Goal: Use online tool/utility

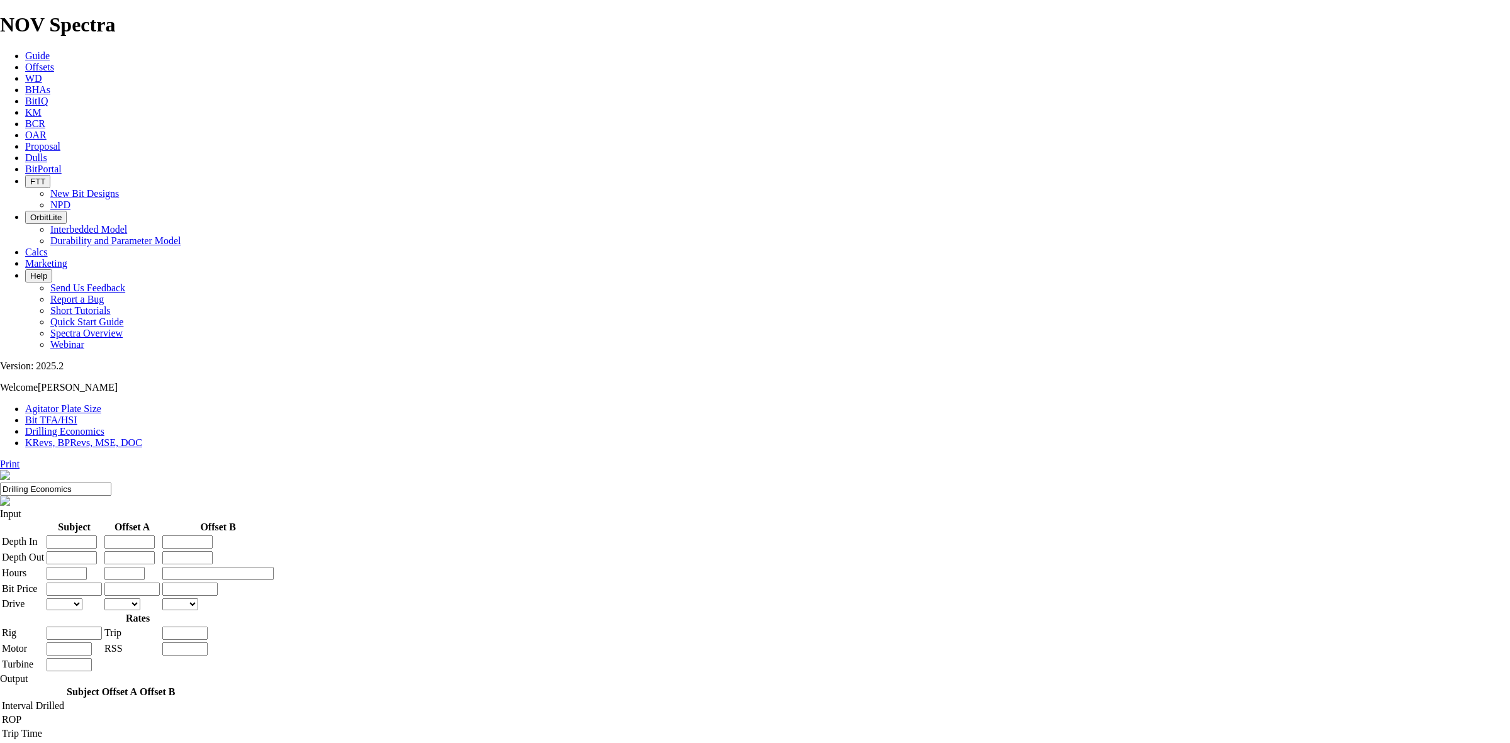
click at [77, 415] on link "Bit TFA/HSI" at bounding box center [51, 420] width 52 height 11
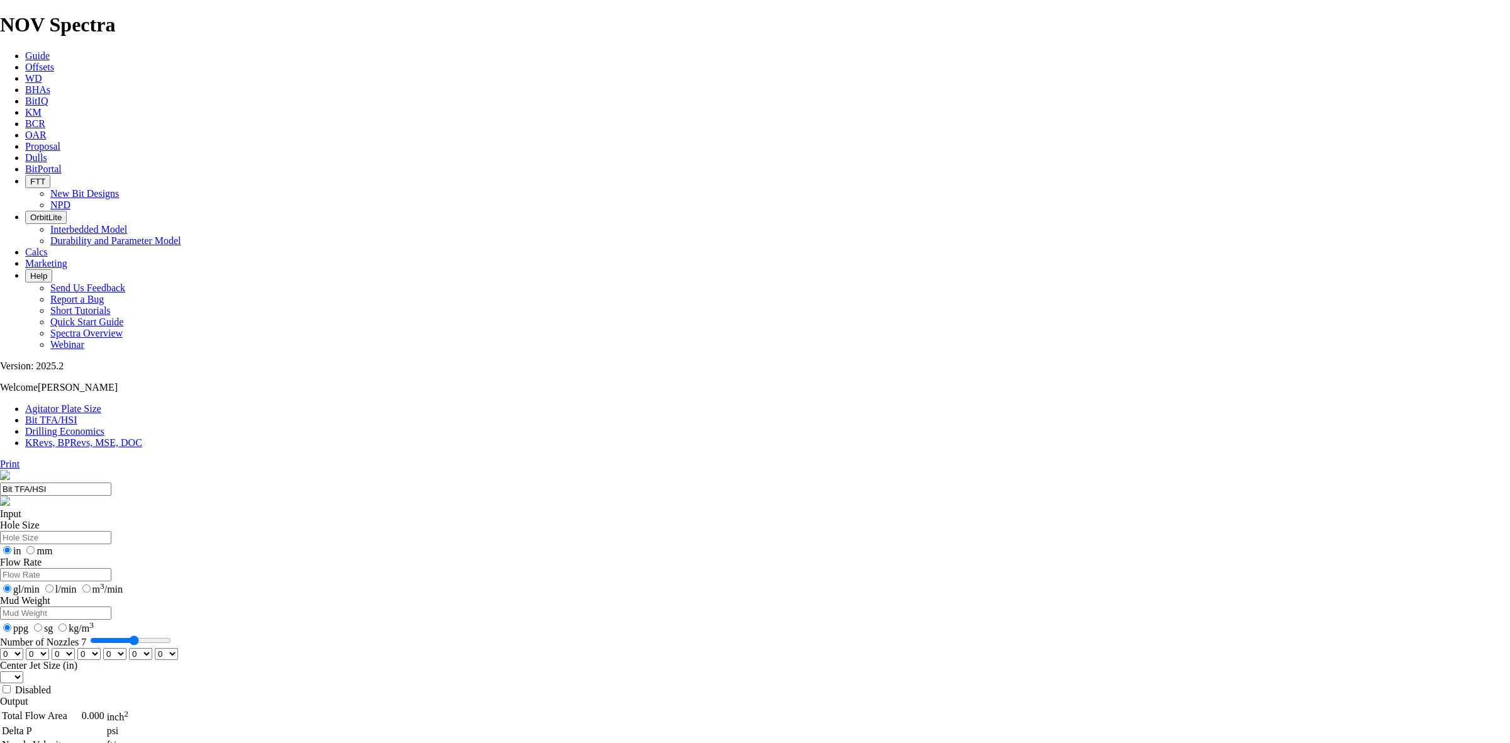
click at [111, 531] on input "Hole Size" at bounding box center [55, 537] width 111 height 13
type input "12.25"
click at [111, 568] on input "Flow Rate" at bounding box center [55, 574] width 111 height 13
type input "3200"
click at [53, 584] on input "l/min" at bounding box center [49, 588] width 8 height 8
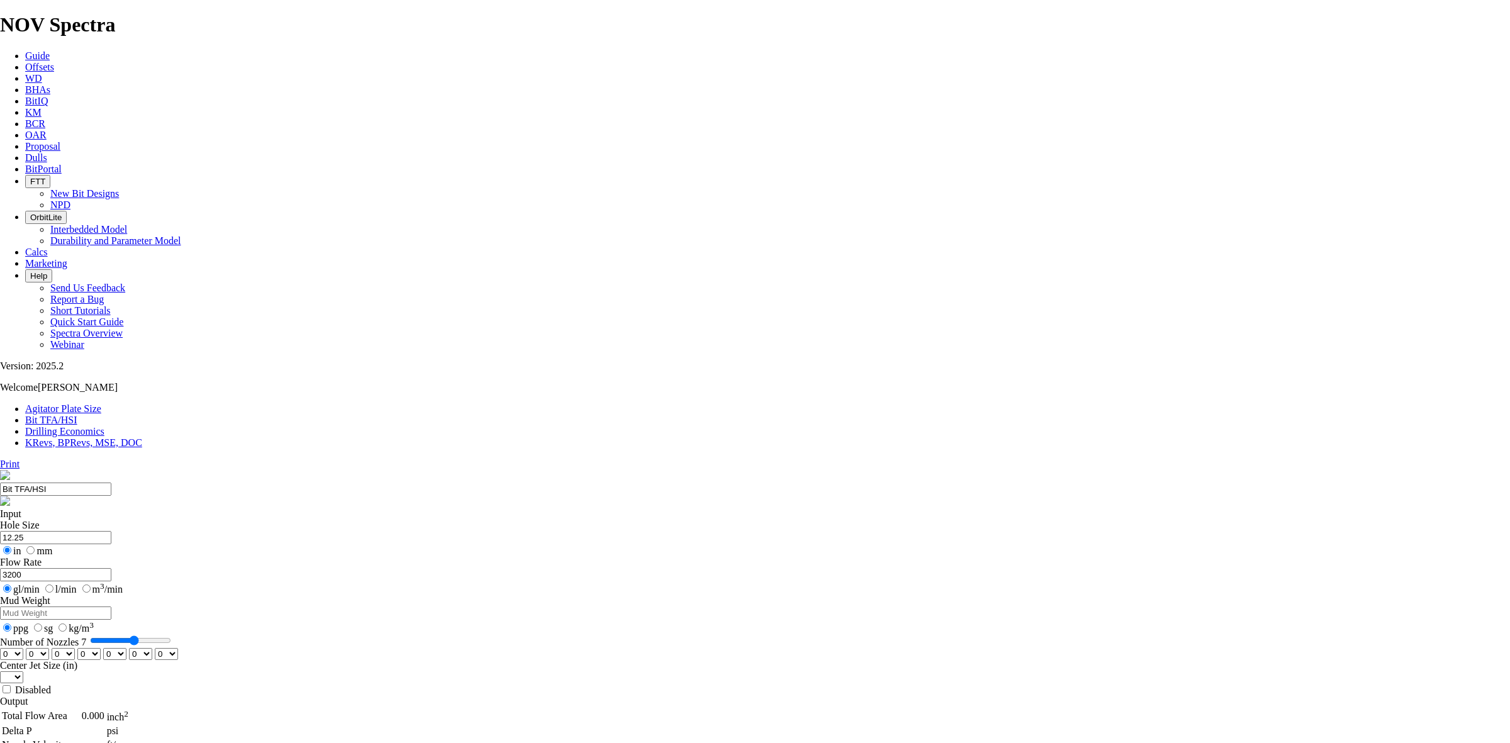
radio input "true"
radio input "false"
click at [111, 606] on input "Mud Weight" at bounding box center [55, 612] width 111 height 13
type input "1.20"
click at [42, 623] on input "sg" at bounding box center [38, 627] width 8 height 8
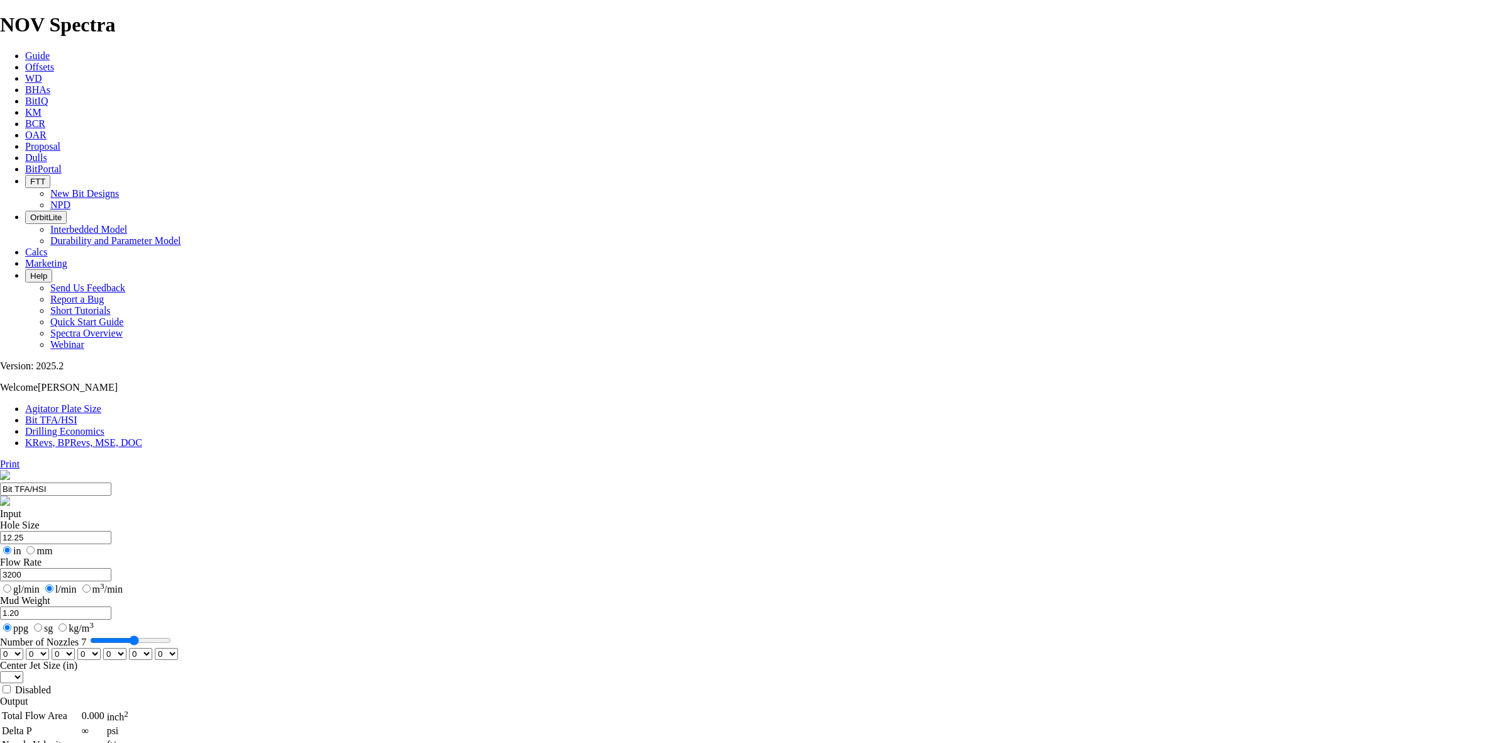
radio input "true"
radio input "false"
click at [23, 648] on select "0 1 2 3 4 5 6 7 8 9 10 11 12 13 14 15 16 17 18 19 20 21 22 23 24 25 26 27 28 29…" at bounding box center [11, 654] width 23 height 12
select select "number:20"
click at [23, 648] on select "0 1 2 3 4 5 6 7 8 9 10 11 12 13 14 15 16 17 18 19 20 21 22 23 24 25 26 27 28 29…" at bounding box center [11, 654] width 23 height 12
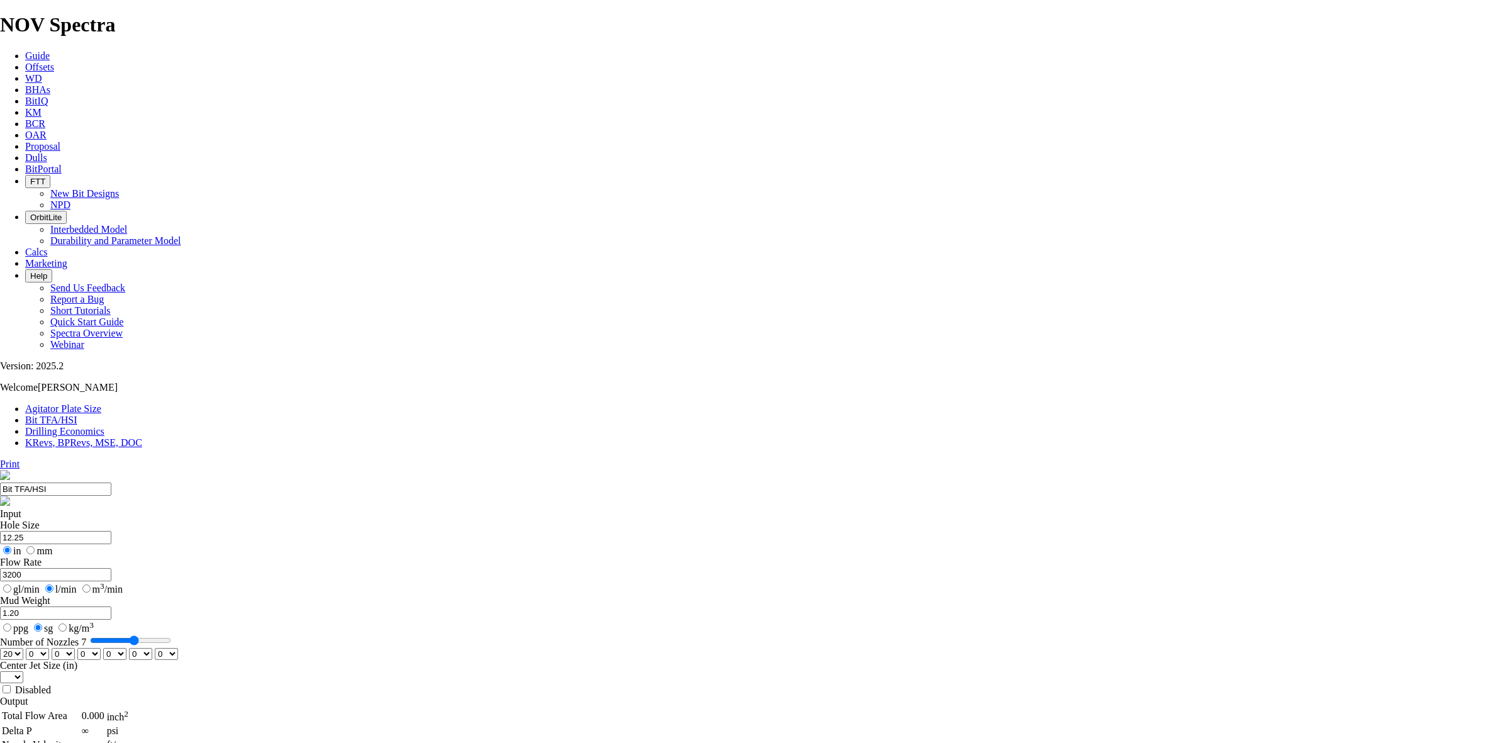
select select "number:20"
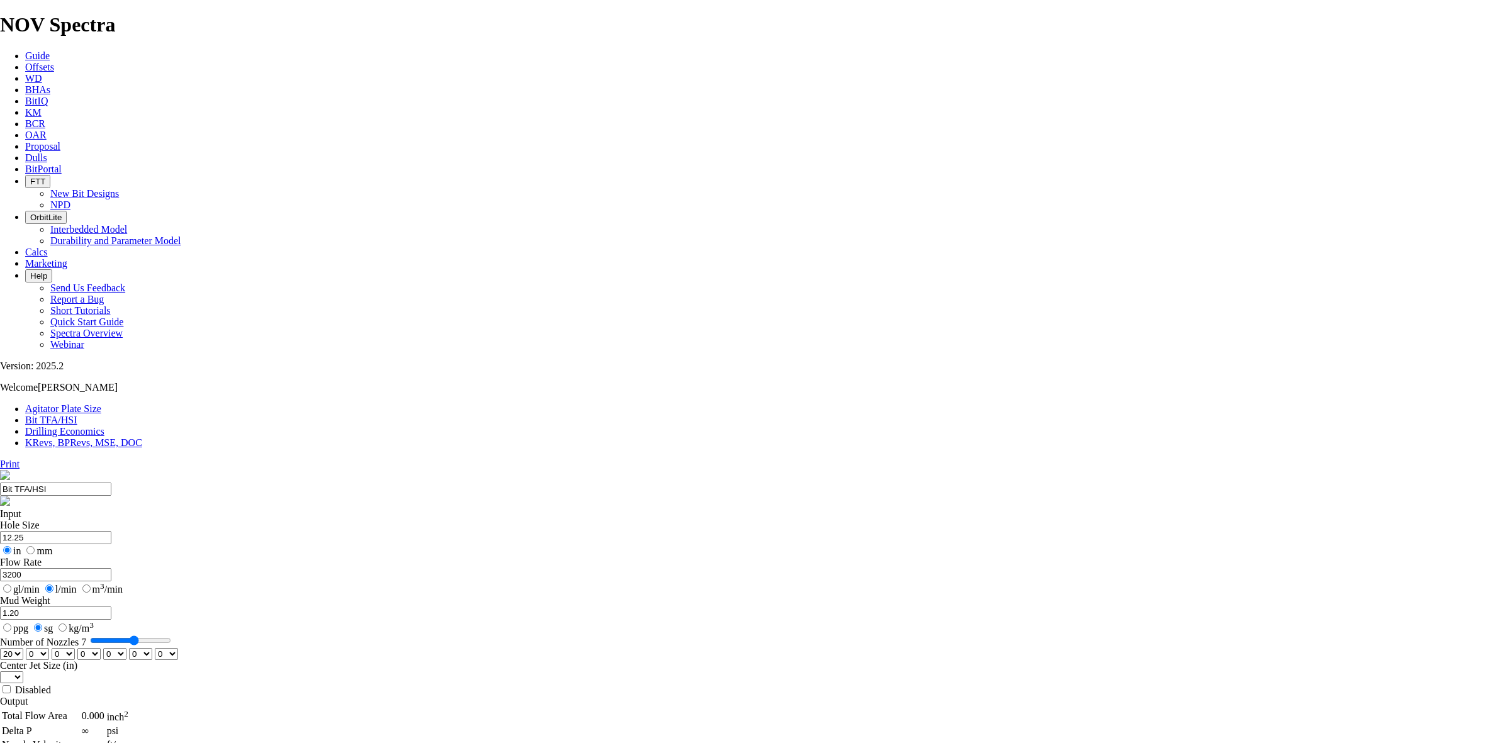
select select "number:20"
click at [126, 648] on select "0 1 2 3 4 5 6 7 8 9 10 11 12 13 14 15 16 17 18 19 20 21 22 23 24 25 26 27 28 29…" at bounding box center [114, 654] width 23 height 12
select select "number:22"
click at [126, 648] on select "0 1 2 3 4 5 6 7 8 9 10 11 12 13 14 15 16 17 18 19 20 21 22 23 24 25 26 27 28 29…" at bounding box center [114, 654] width 23 height 12
click at [152, 648] on select "0 1 2 3 4 5 6 7 8 9 10 11 12 13 14 15 16 17 18 19 20 21 22 23 24 25 26 27 28 29…" at bounding box center [140, 654] width 23 height 12
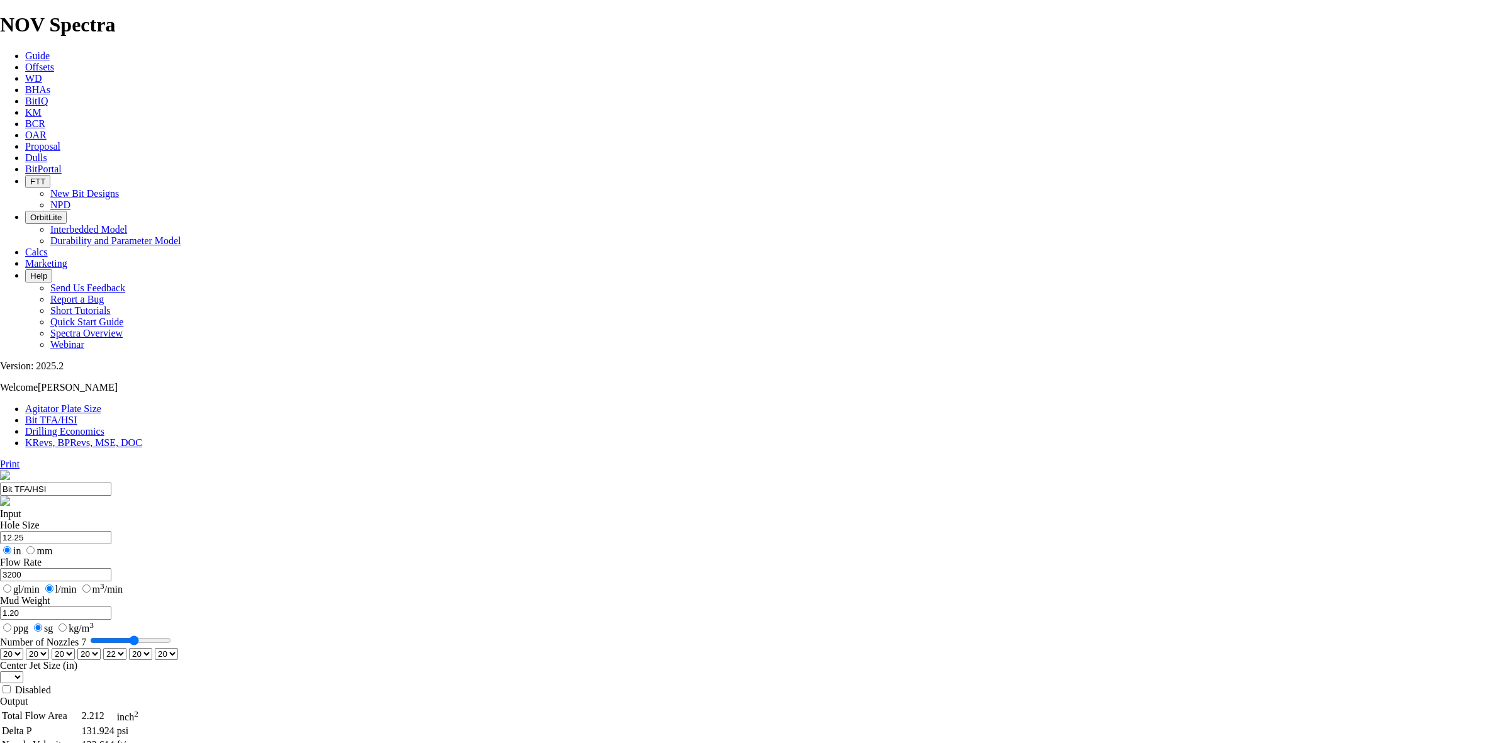
select select "number:22"
click at [152, 648] on select "0 1 2 3 4 5 6 7 8 9 10 11 12 13 14 15 16 17 18 19 20 21 22 23 24 25 26 27 28 29…" at bounding box center [140, 654] width 23 height 12
click at [178, 648] on select "0 1 2 3 4 5 6 7 8 9 10 11 12 13 14 15 16 17 18 19 20 21 22 23 24 25 26 27 28 29…" at bounding box center [166, 654] width 23 height 12
select select "number:22"
click at [178, 648] on select "0 1 2 3 4 5 6 7 8 9 10 11 12 13 14 15 16 17 18 19 20 21 22 23 24 25 26 27 28 29…" at bounding box center [166, 654] width 23 height 12
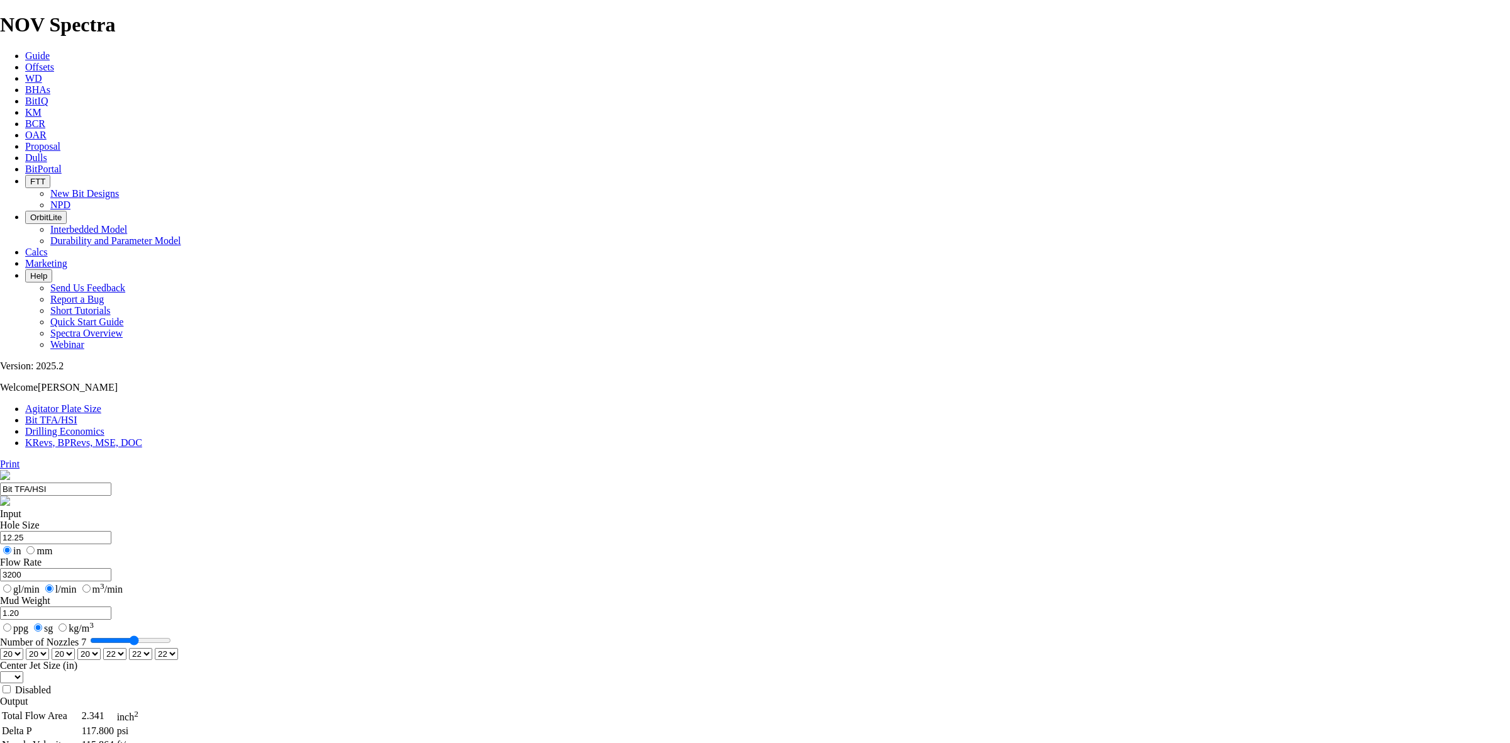
click at [178, 648] on select "0 1 2 3 4 5 6 7 8 9 10 11 12 13 14 15 16 17 18 19 20 21 22 23 24 25 26 27 28 29…" at bounding box center [166, 654] width 23 height 12
click at [23, 648] on select "0 1 2 3 4 5 6 7 8 9 10 11 12 13 14 15 16 17 18 19 20 21 22 23 24 25 26 27 28 29…" at bounding box center [11, 654] width 23 height 12
select select "number:18"
click at [23, 648] on select "0 1 2 3 4 5 6 7 8 9 10 11 12 13 14 15 16 17 18 19 20 21 22 23 24 25 26 27 28 29…" at bounding box center [11, 654] width 23 height 12
select select "number:18"
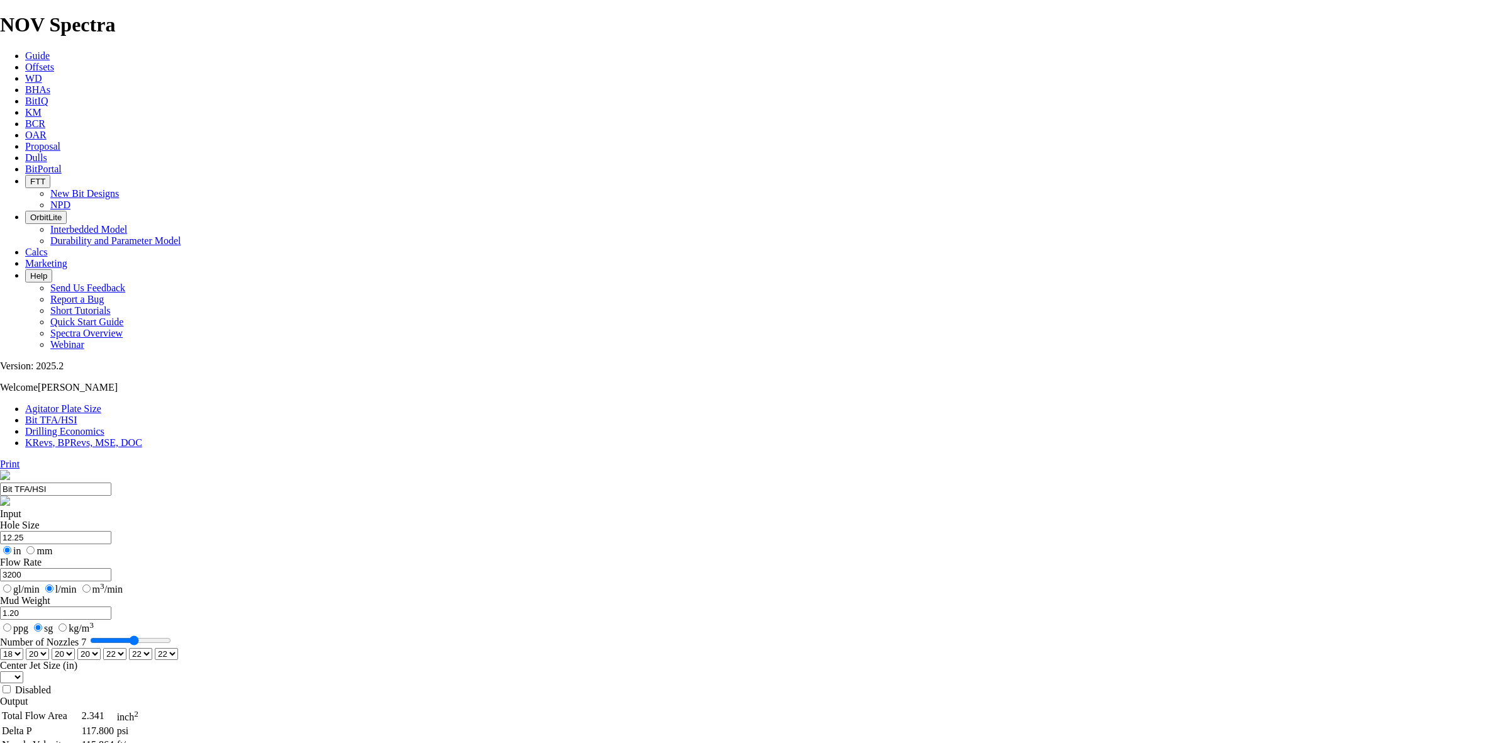
select select "number:18"
click at [178, 648] on select "0 1 2 3 4 5 6 7 8 9 10 11 12 13 14 15 16 17 18 19 20 21 22 23 24 25 26 27 28 29…" at bounding box center [166, 654] width 23 height 12
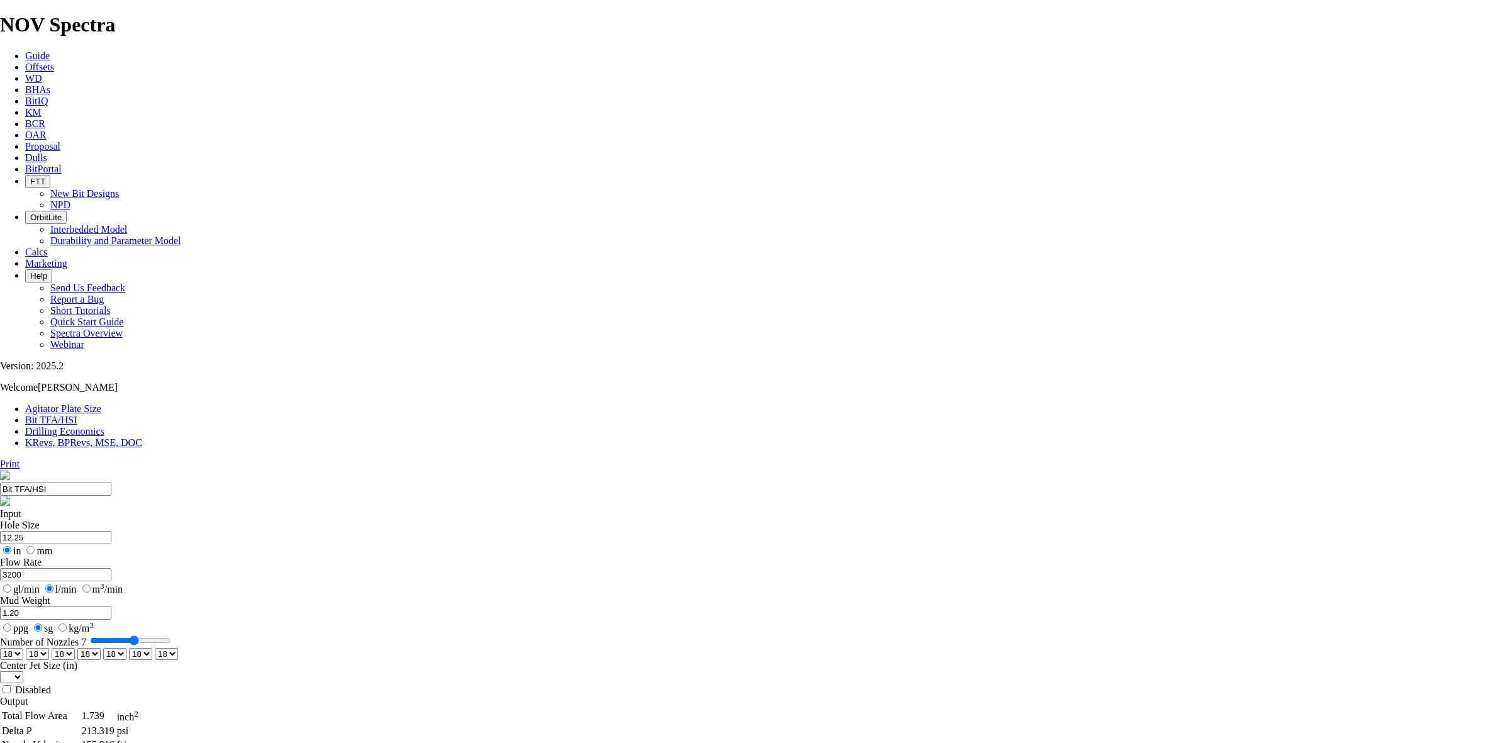
select select "number:20"
click at [178, 648] on select "0 1 2 3 4 5 6 7 8 9 10 11 12 13 14 15 16 17 18 19 20 21 22 23 24 25 26 27 28 29…" at bounding box center [166, 654] width 23 height 12
click at [152, 648] on select "0 1 2 3 4 5 6 7 8 9 10 11 12 13 14 15 16 17 18 19 20 21 22 23 24 25 26 27 28 29…" at bounding box center [140, 654] width 23 height 12
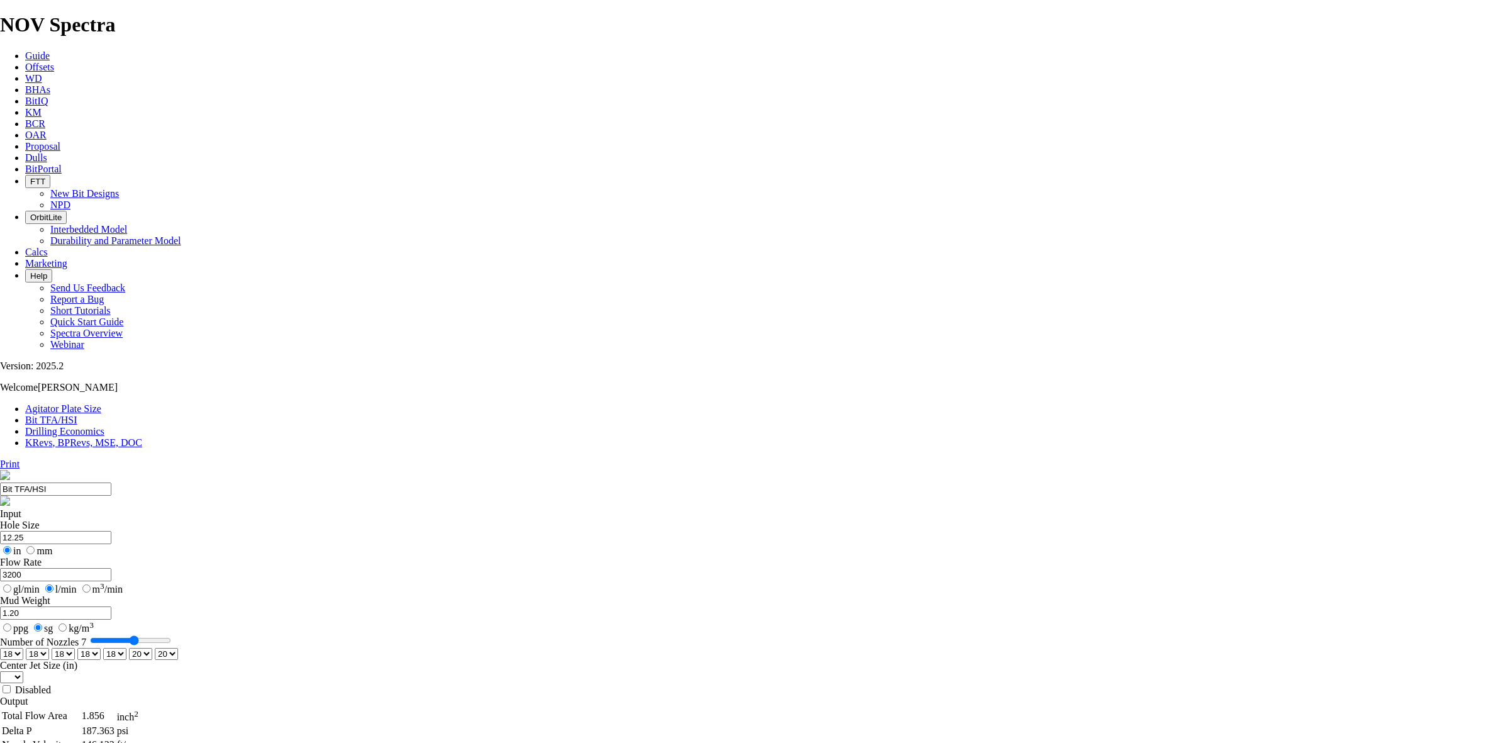
select select "number:16"
click at [152, 648] on select "0 1 2 3 4 5 6 7 8 9 10 11 12 13 14 15 16 17 18 19 20 21 22 23 24 25 26 27 28 29…" at bounding box center [140, 654] width 23 height 12
click at [178, 648] on select "0 1 2 3 4 5 6 7 8 9 10 11 12 13 14 15 16 17 18 19 20 21 22 23 24 25 26 27 28 29…" at bounding box center [166, 654] width 23 height 12
select select "number:16"
click at [178, 648] on select "0 1 2 3 4 5 6 7 8 9 10 11 12 13 14 15 16 17 18 19 20 21 22 23 24 25 26 27 28 29…" at bounding box center [166, 654] width 23 height 12
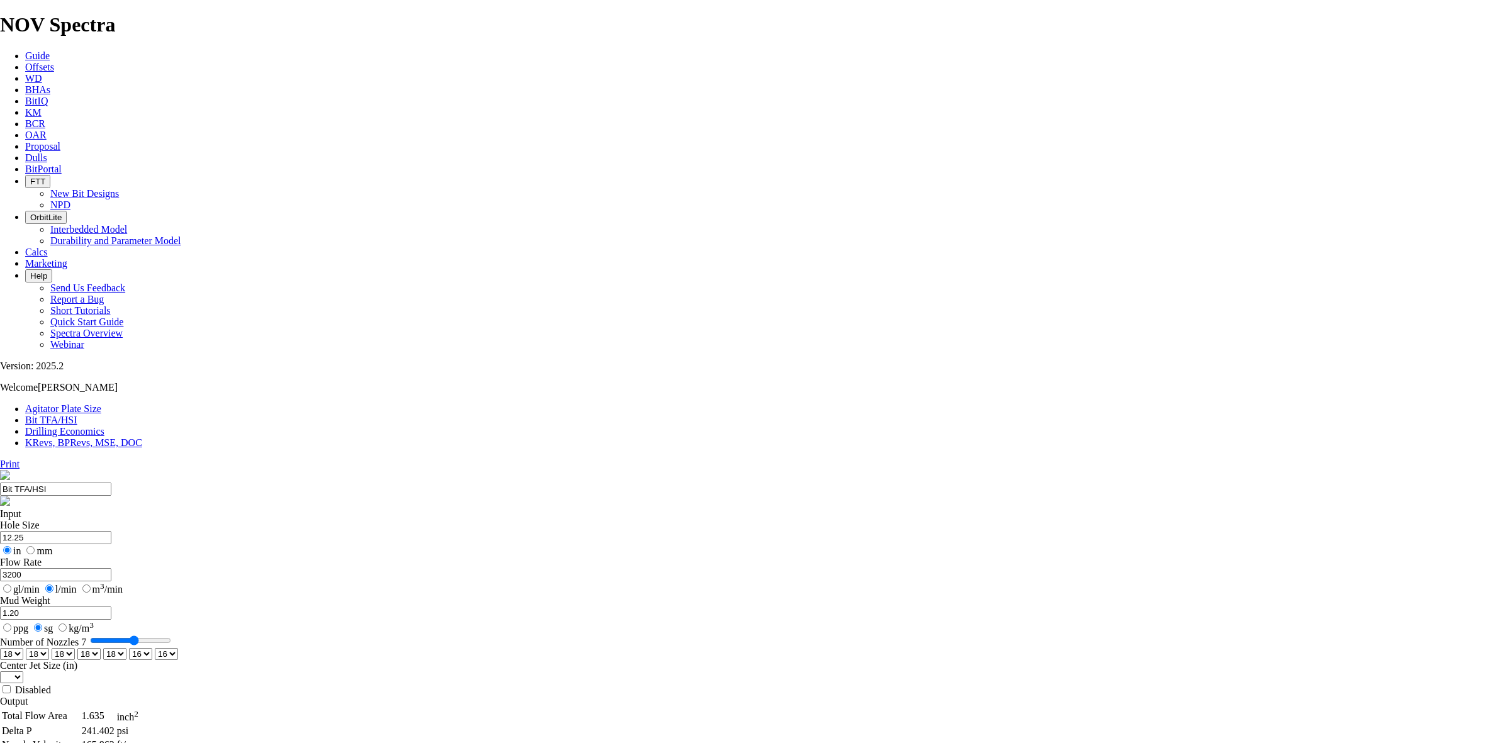
click at [126, 648] on select "0 1 2 3 4 5 6 7 8 9 10 11 12 13 14 15 16 17 18 19 20 21 22 23 24 25 26 27 28 29…" at bounding box center [114, 654] width 23 height 12
select select "number:14"
click at [126, 648] on select "0 1 2 3 4 5 6 7 8 9 10 11 12 13 14 15 16 17 18 19 20 21 22 23 24 25 26 27 28 29…" at bounding box center [114, 654] width 23 height 12
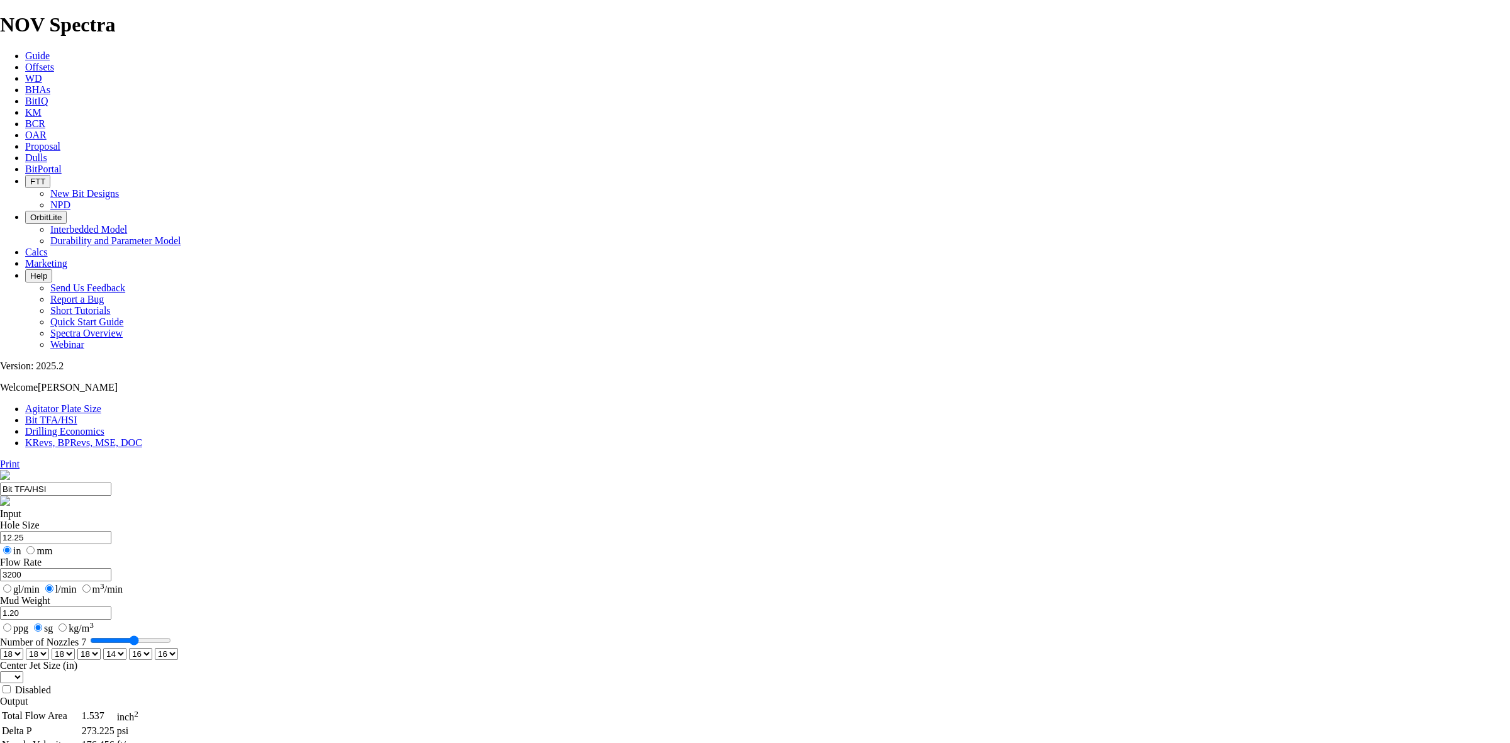
click at [23, 648] on select "0 1 2 3 4 5 6 7 8 9 10 11 12 13 14 15 16 17 18 19 20 21 22 23 24 25 26 27 28 29…" at bounding box center [11, 654] width 23 height 12
select select "number:16"
click at [23, 648] on select "0 1 2 3 4 5 6 7 8 9 10 11 12 13 14 15 16 17 18 19 20 21 22 23 24 25 26 27 28 29…" at bounding box center [11, 654] width 23 height 12
select select "number:16"
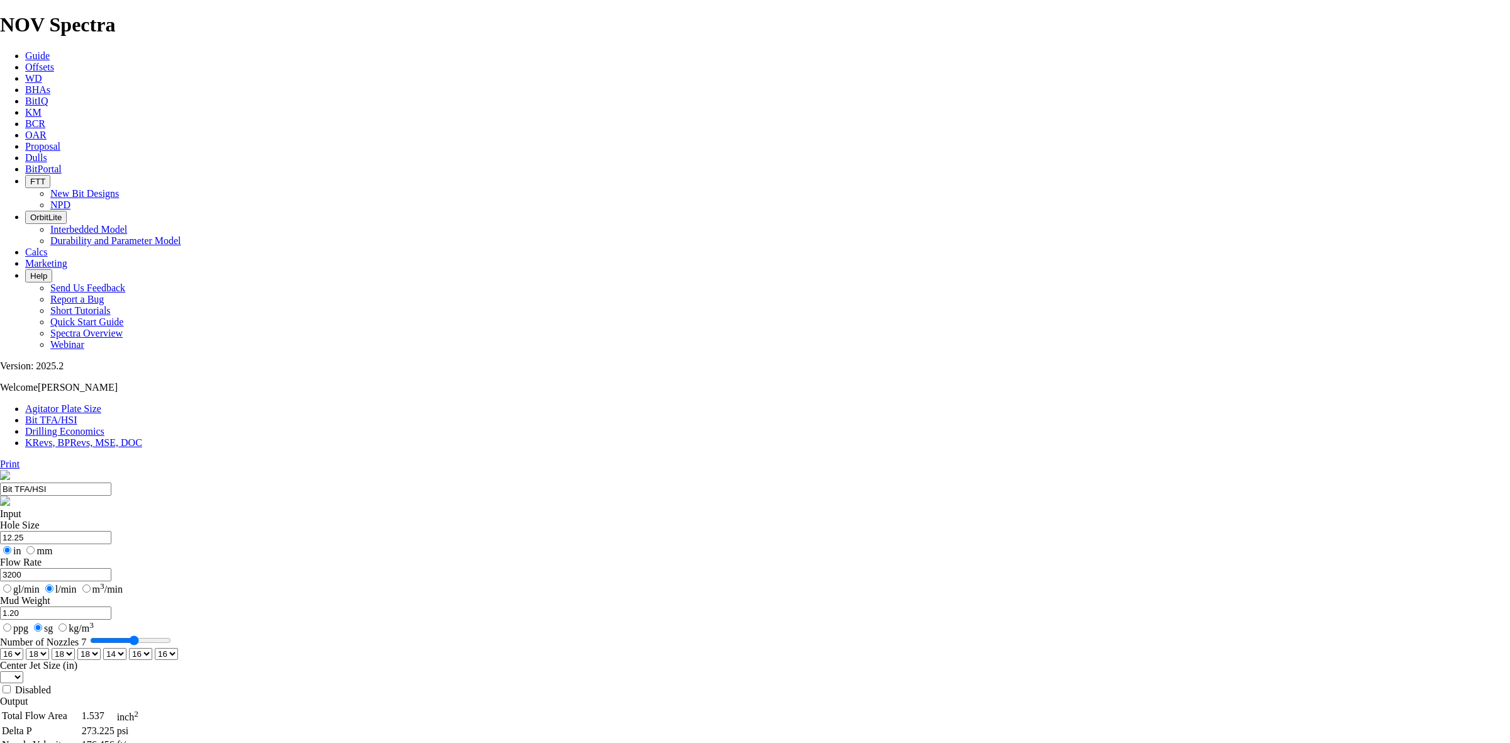
select select "number:16"
click at [178, 648] on select "0 1 2 3 4 5 6 7 8 9 10 11 12 13 14 15 16 17 18 19 20 21 22 23 24 25 26 27 28 29…" at bounding box center [166, 654] width 23 height 12
select select "number:18"
click at [178, 648] on select "0 1 2 3 4 5 6 7 8 9 10 11 12 13 14 15 16 17 18 19 20 21 22 23 24 25 26 27 28 29…" at bounding box center [166, 654] width 23 height 12
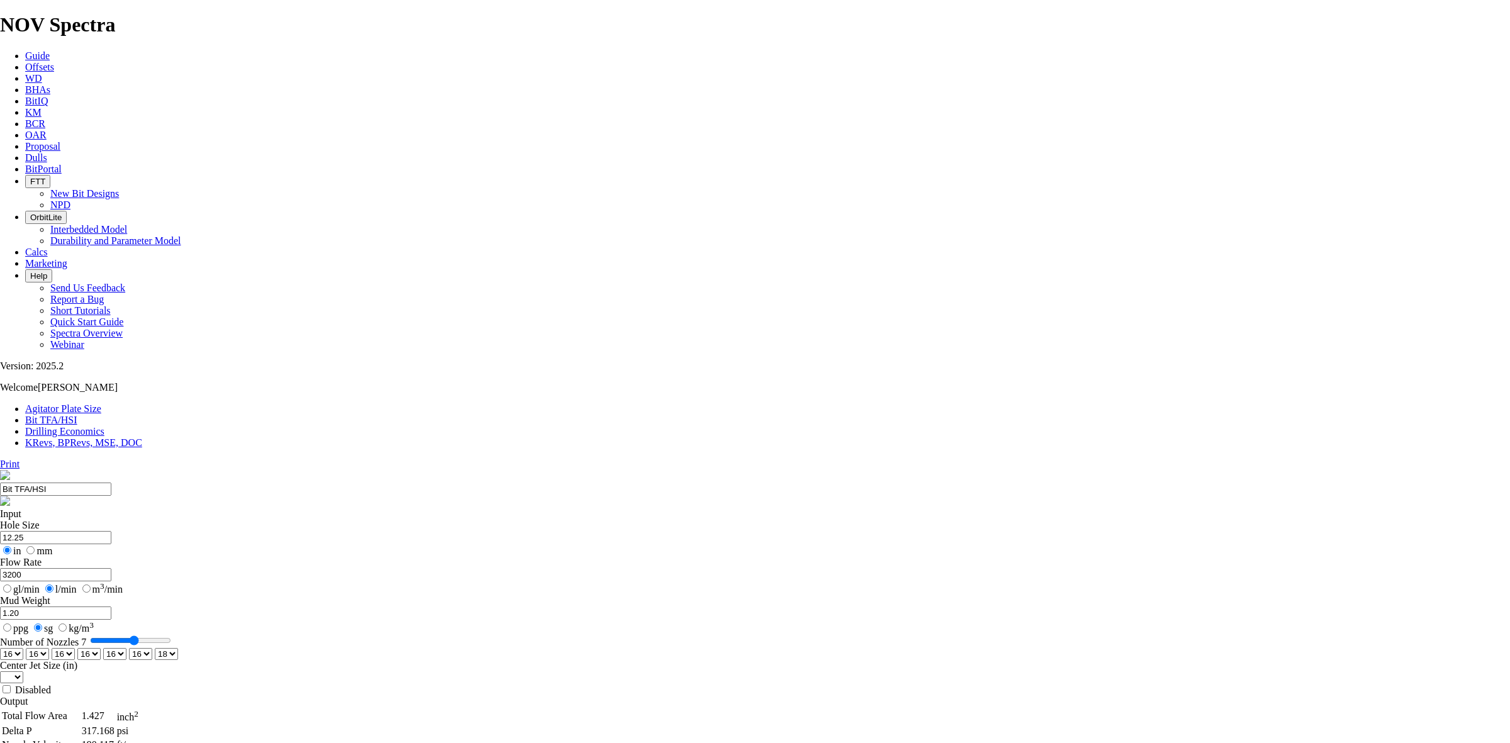
click at [152, 648] on select "0 1 2 3 4 5 6 7 8 9 10 11 12 13 14 15 16 17 18 19 20 21 22 23 24 25 26 27 28 29…" at bounding box center [140, 654] width 23 height 12
select select "number:14"
click at [152, 648] on select "0 1 2 3 4 5 6 7 8 9 10 11 12 13 14 15 16 17 18 19 20 21 22 23 24 25 26 27 28 29…" at bounding box center [140, 654] width 23 height 12
click at [126, 648] on select "0 1 2 3 4 5 6 7 8 9 10 11 12 13 14 15 16 17 18 19 20 21 22 23 24 25 26 27 28 29…" at bounding box center [114, 654] width 23 height 12
select select "number:14"
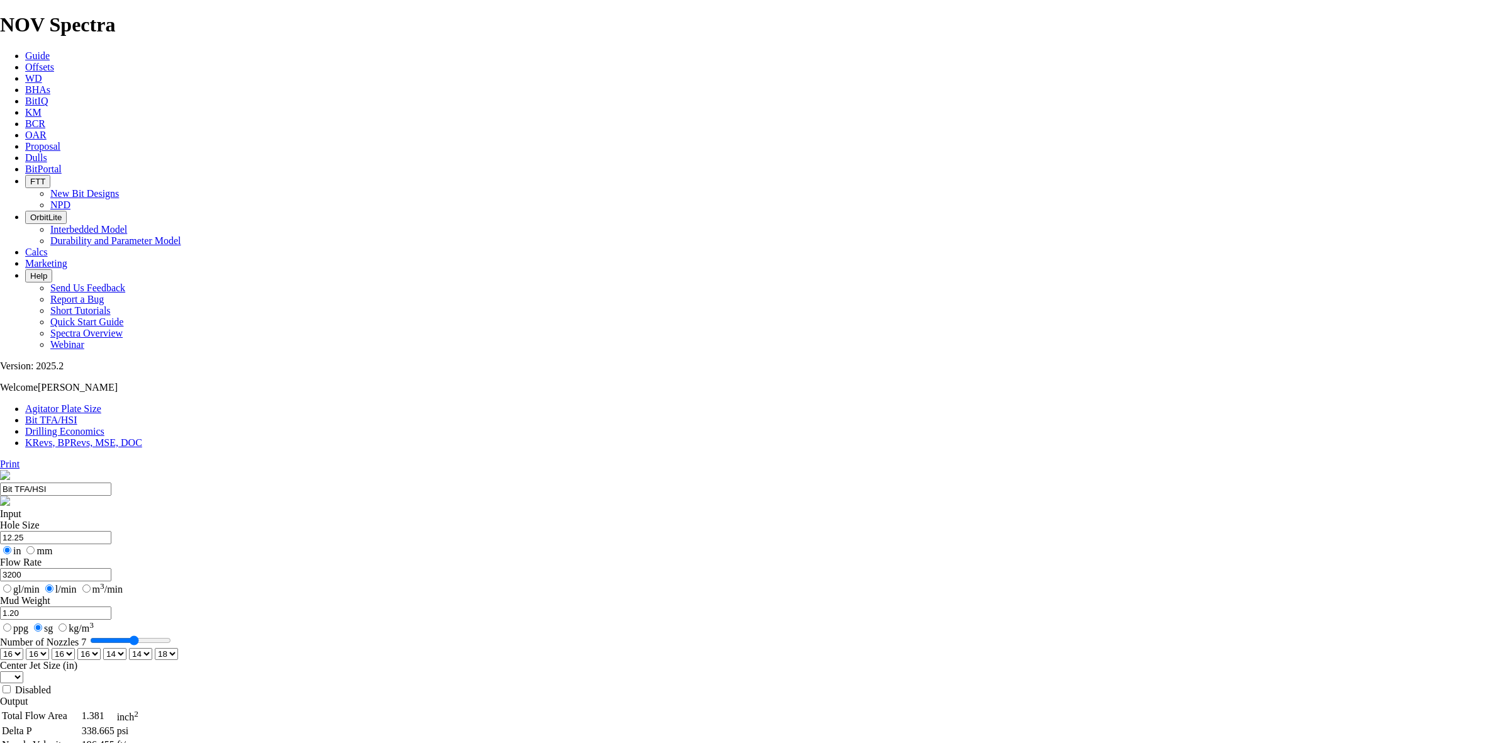
click at [126, 648] on select "0 1 2 3 4 5 6 7 8 9 10 11 12 13 14 15 16 17 18 19 20 21 22 23 24 25 26 27 28 29…" at bounding box center [114, 654] width 23 height 12
click at [101, 648] on select "0 1 2 3 4 5 6 7 8 9 10 11 12 13 14 15 16 17 18 19 20 21 22 23 24 25 26 27 28 29…" at bounding box center [88, 654] width 23 height 12
select select "number:14"
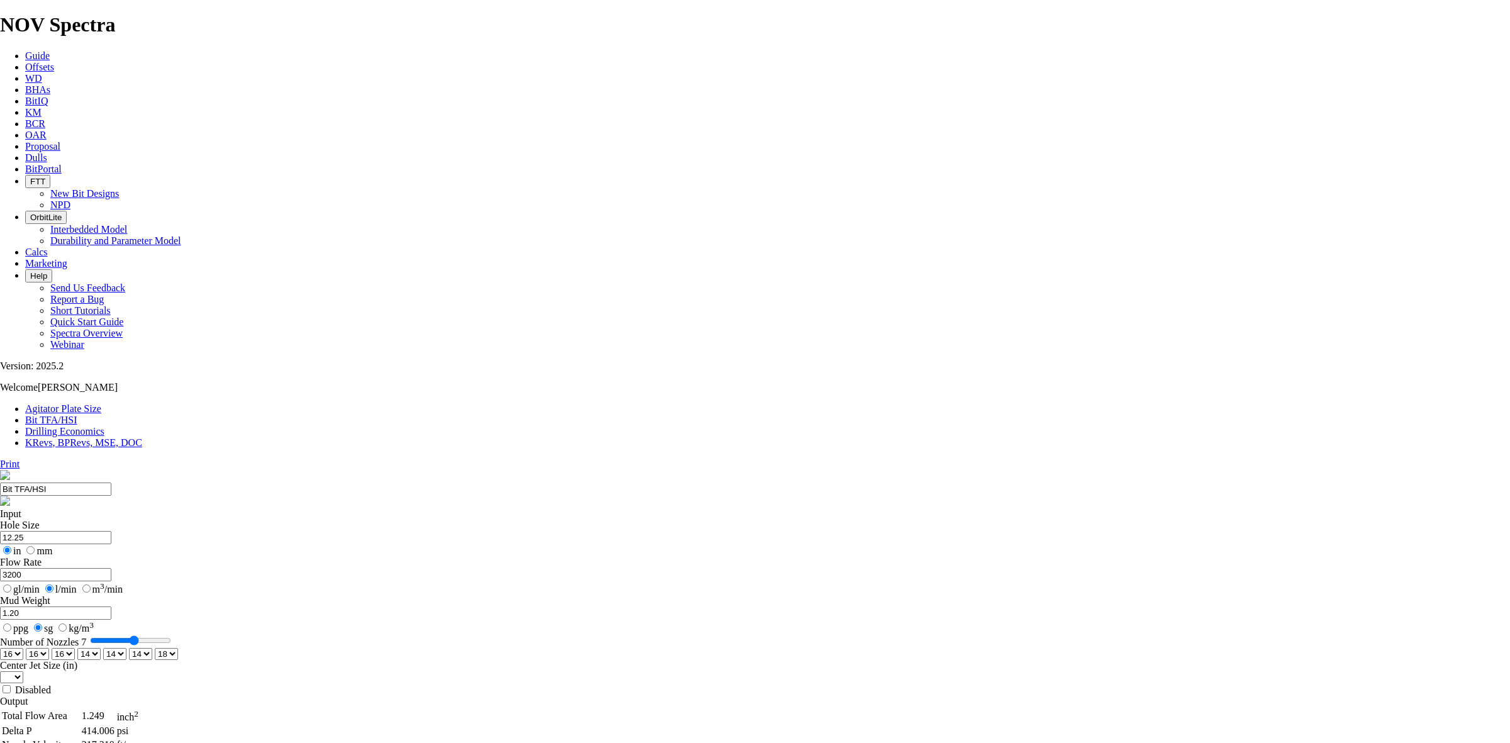
click at [101, 648] on select "0 1 2 3 4 5 6 7 8 9 10 11 12 13 14 15 16 17 18 19 20 21 22 23 24 25 26 27 28 29…" at bounding box center [88, 654] width 23 height 12
click at [23, 648] on select "0 1 2 3 4 5 6 7 8 9 10 11 12 13 14 15 16 17 18 19 20 21 22 23 24 25 26 27 28 29…" at bounding box center [11, 654] width 23 height 12
select select "number:14"
click at [23, 648] on select "0 1 2 3 4 5 6 7 8 9 10 11 12 13 14 15 16 17 18 19 20 21 22 23 24 25 26 27 28 29…" at bounding box center [11, 654] width 23 height 12
select select "number:14"
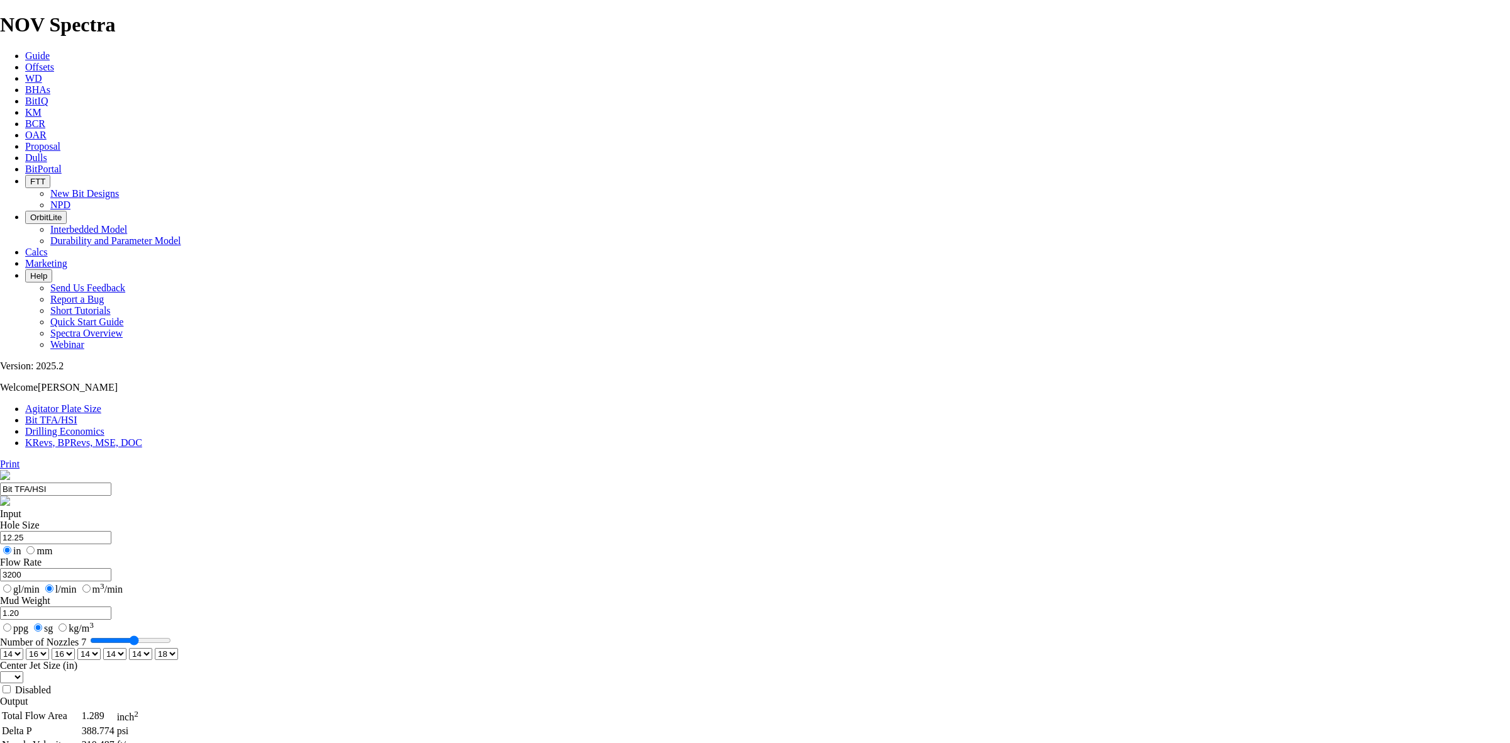
select select "number:14"
click at [101, 648] on select "0 1 2 3 4 5 6 7 8 9 10 11 12 13 14 15 16 17 18 19 20 21 22 23 24 25 26 27 28 29…" at bounding box center [88, 654] width 23 height 12
select select "number:16"
click at [101, 648] on select "0 1 2 3 4 5 6 7 8 9 10 11 12 13 14 15 16 17 18 19 20 21 22 23 24 25 26 27 28 29…" at bounding box center [88, 654] width 23 height 12
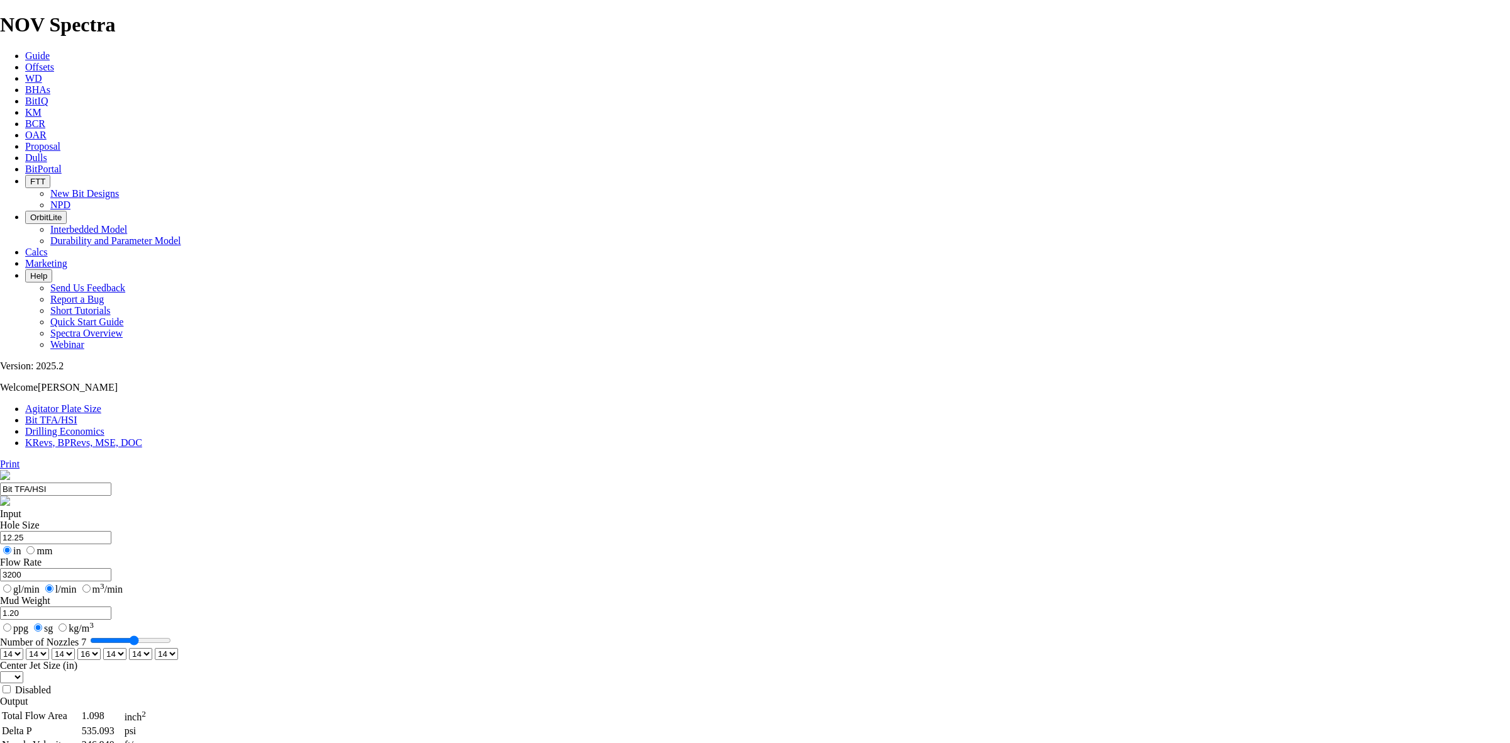
click at [126, 648] on select "0 1 2 3 4 5 6 7 8 9 10 11 12 13 14 15 16 17 18 19 20 21 22 23 24 25 26 27 28 29…" at bounding box center [114, 654] width 23 height 12
select select "number:16"
click at [126, 648] on select "0 1 2 3 4 5 6 7 8 9 10 11 12 13 14 15 16 17 18 19 20 21 22 23 24 25 26 27 28 29…" at bounding box center [114, 654] width 23 height 12
click at [152, 648] on select "0 1 2 3 4 5 6 7 8 9 10 11 12 13 14 15 16 17 18 19 20 21 22 23 24 25 26 27 28 29…" at bounding box center [140, 654] width 23 height 12
select select "number:16"
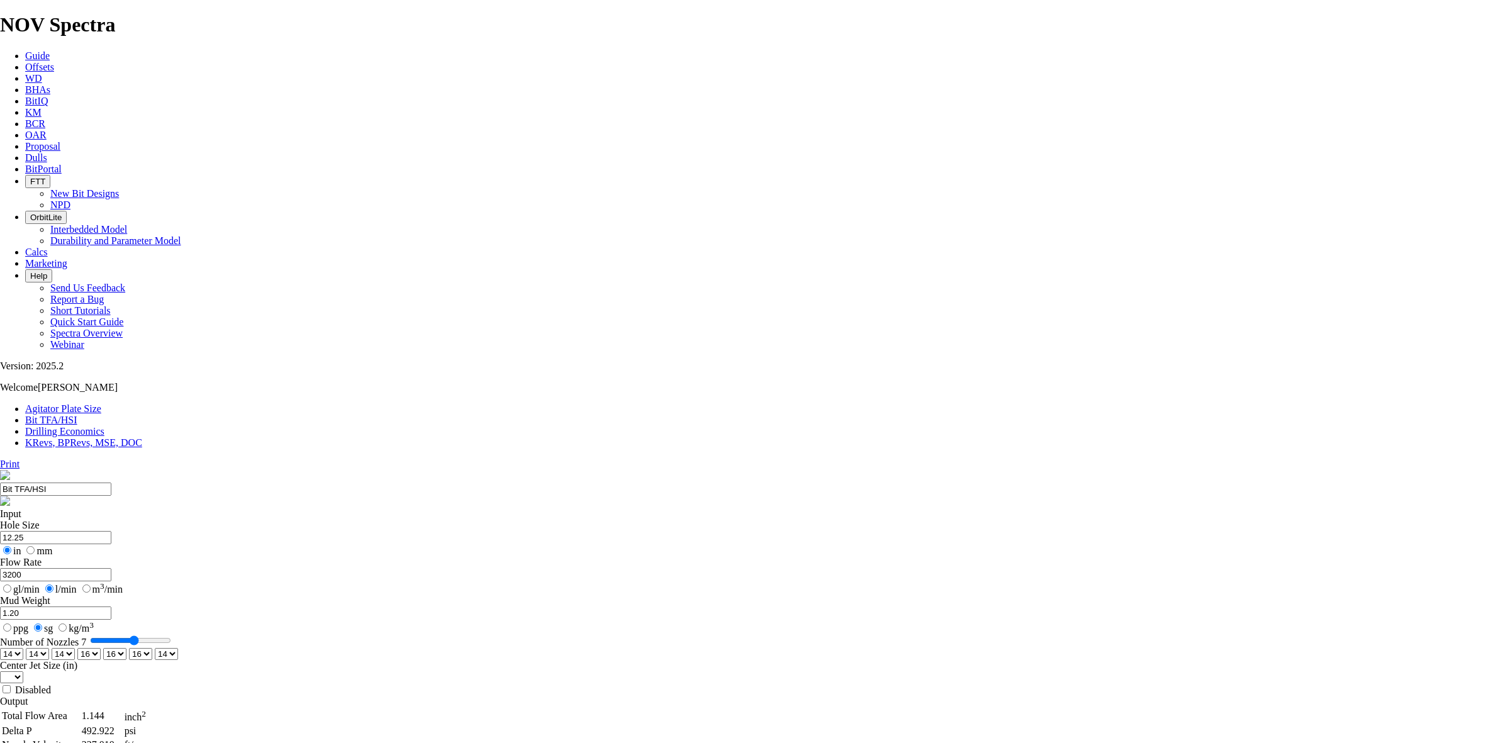
click at [152, 648] on select "0 1 2 3 4 5 6 7 8 9 10 11 12 13 14 15 16 17 18 19 20 21 22 23 24 25 26 27 28 29…" at bounding box center [140, 654] width 23 height 12
click at [178, 648] on select "0 1 2 3 4 5 6 7 8 9 10 11 12 13 14 15 16 17 18 19 20 21 22 23 24 25 26 27 28 29…" at bounding box center [166, 654] width 23 height 12
select select "number:16"
click at [178, 648] on select "0 1 2 3 4 5 6 7 8 9 10 11 12 13 14 15 16 17 18 19 20 21 22 23 24 25 26 27 28 29…" at bounding box center [166, 654] width 23 height 12
click at [101, 648] on select "0 1 2 3 4 5 6 7 8 9 10 11 12 13 14 15 16 17 18 19 20 21 22 23 24 25 26 27 28 29…" at bounding box center [88, 654] width 23 height 12
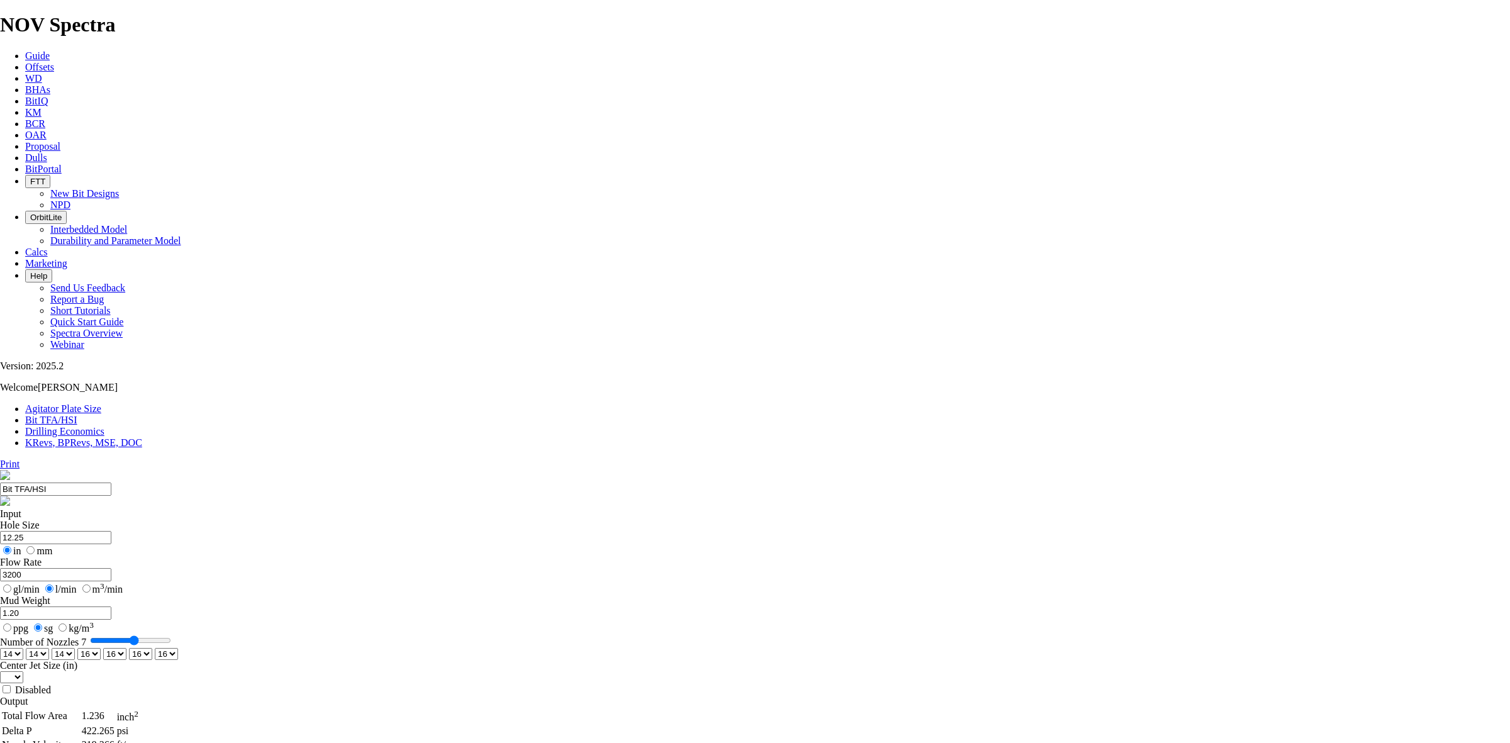
select select "number:14"
click at [101, 648] on select "0 1 2 3 4 5 6 7 8 9 10 11 12 13 14 15 16 17 18 19 20 21 22 23 24 25 26 27 28 29…" at bounding box center [88, 654] width 23 height 12
click at [126, 648] on select "0 1 2 3 4 5 6 7 8 9 10 11 12 13 14 15 16 17 18 19 20 21 22 23 24 25 26 27 28 29…" at bounding box center [114, 654] width 23 height 12
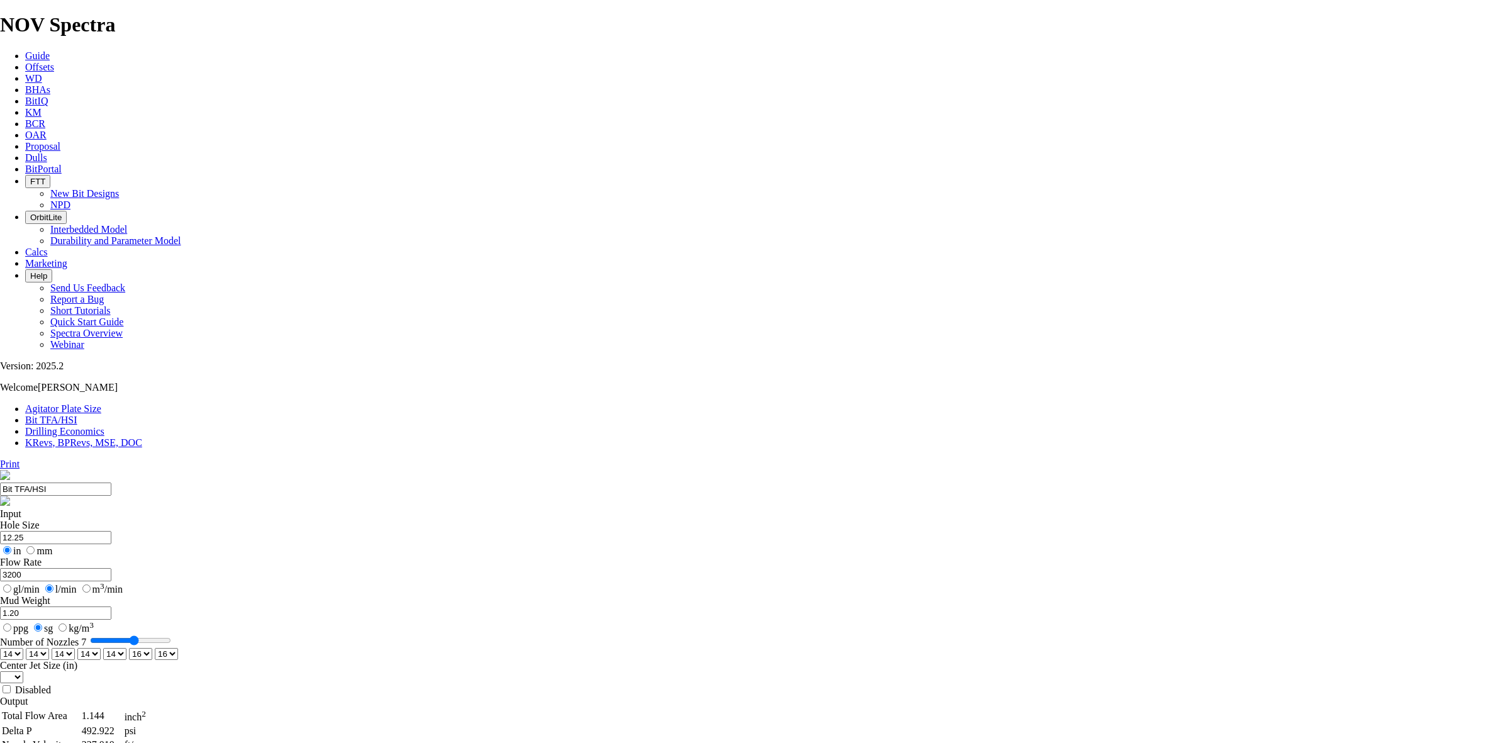
select select "number:16"
click at [126, 648] on select "0 1 2 3 4 5 6 7 8 9 10 11 12 13 14 15 16 17 18 19 20 21 22 23 24 25 26 27 28 29…" at bounding box center [114, 654] width 23 height 12
click at [23, 648] on select "0 1 2 3 4 5 6 7 8 9 10 11 12 13 14 15 16 17 18 19 20 21 22 23 24 25 26 27 28 29…" at bounding box center [11, 654] width 23 height 12
select select "number:12"
click at [23, 648] on select "0 1 2 3 4 5 6 7 8 9 10 11 12 13 14 15 16 17 18 19 20 21 22 23 24 25 26 27 28 29…" at bounding box center [11, 654] width 23 height 12
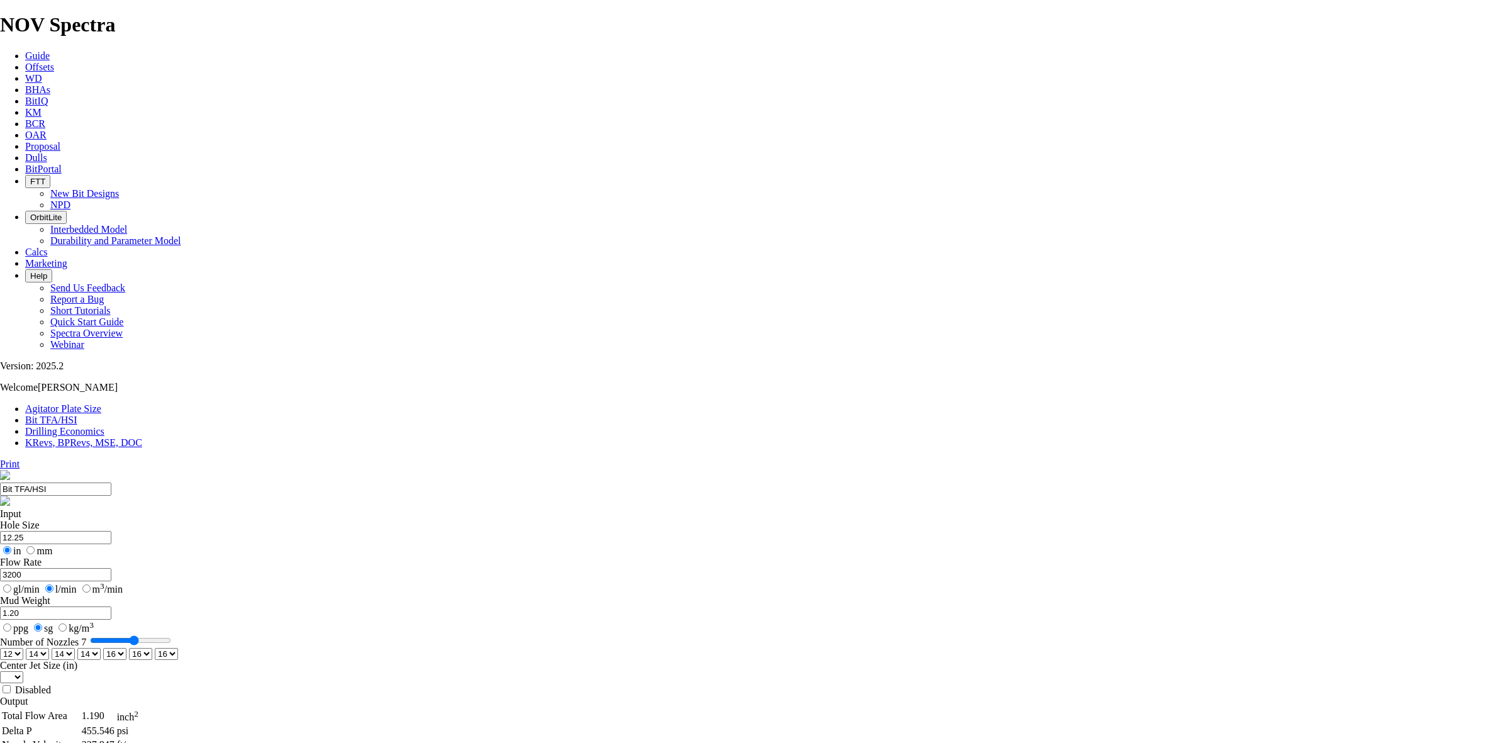
select select "number:12"
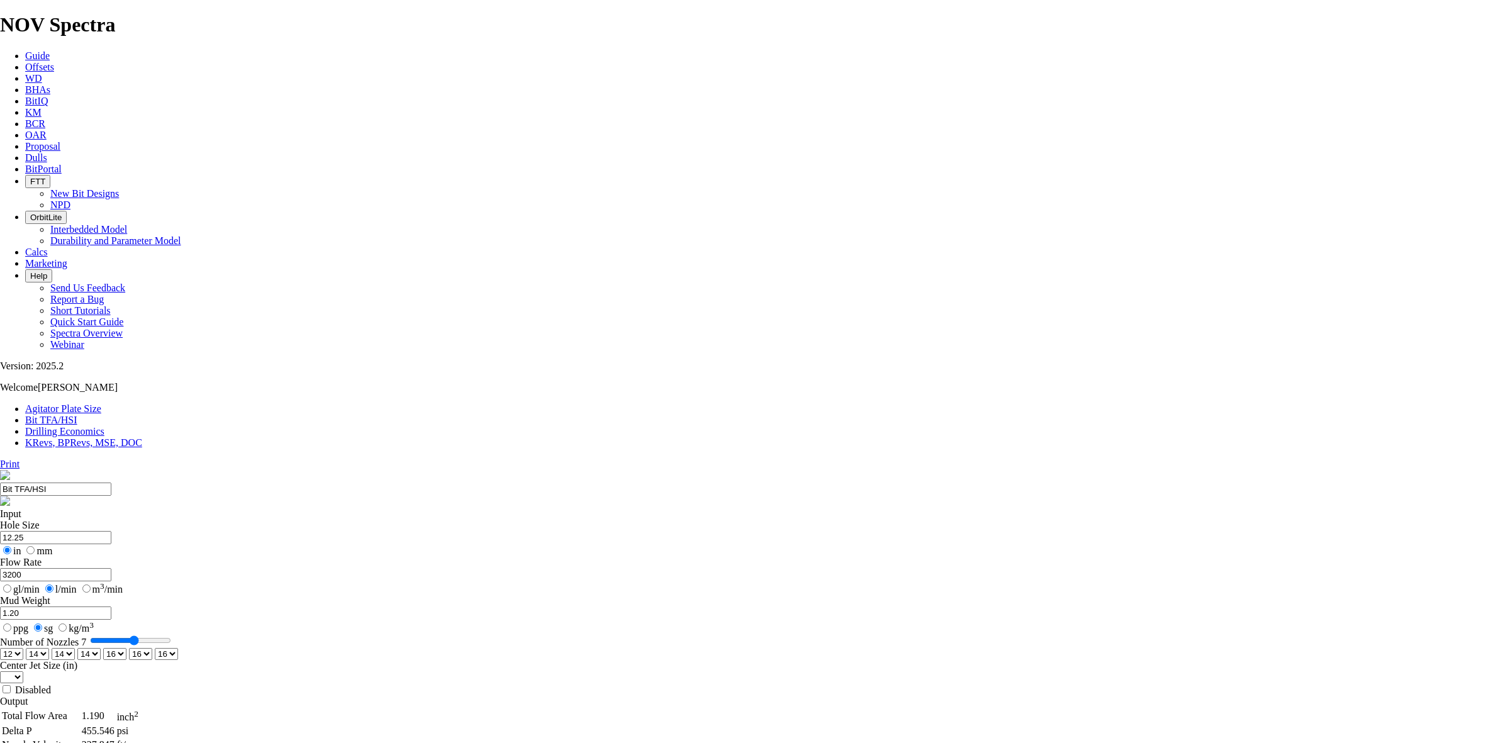
select select "number:12"
click at [75, 648] on select "0 1 2 3 4 5 6 7 8 9 10 11 12 13 14 15 16 17 18 19 20 21 22 23 24 25 26 27 28 29…" at bounding box center [63, 654] width 23 height 12
select select "number:14"
click at [75, 648] on select "0 1 2 3 4 5 6 7 8 9 10 11 12 13 14 15 16 17 18 19 20 21 22 23 24 25 26 27 28 29…" at bounding box center [63, 654] width 23 height 12
click at [101, 648] on select "0 1 2 3 4 5 6 7 8 9 10 11 12 13 14 15 16 17 18 19 20 21 22 23 24 25 26 27 28 29…" at bounding box center [88, 654] width 23 height 12
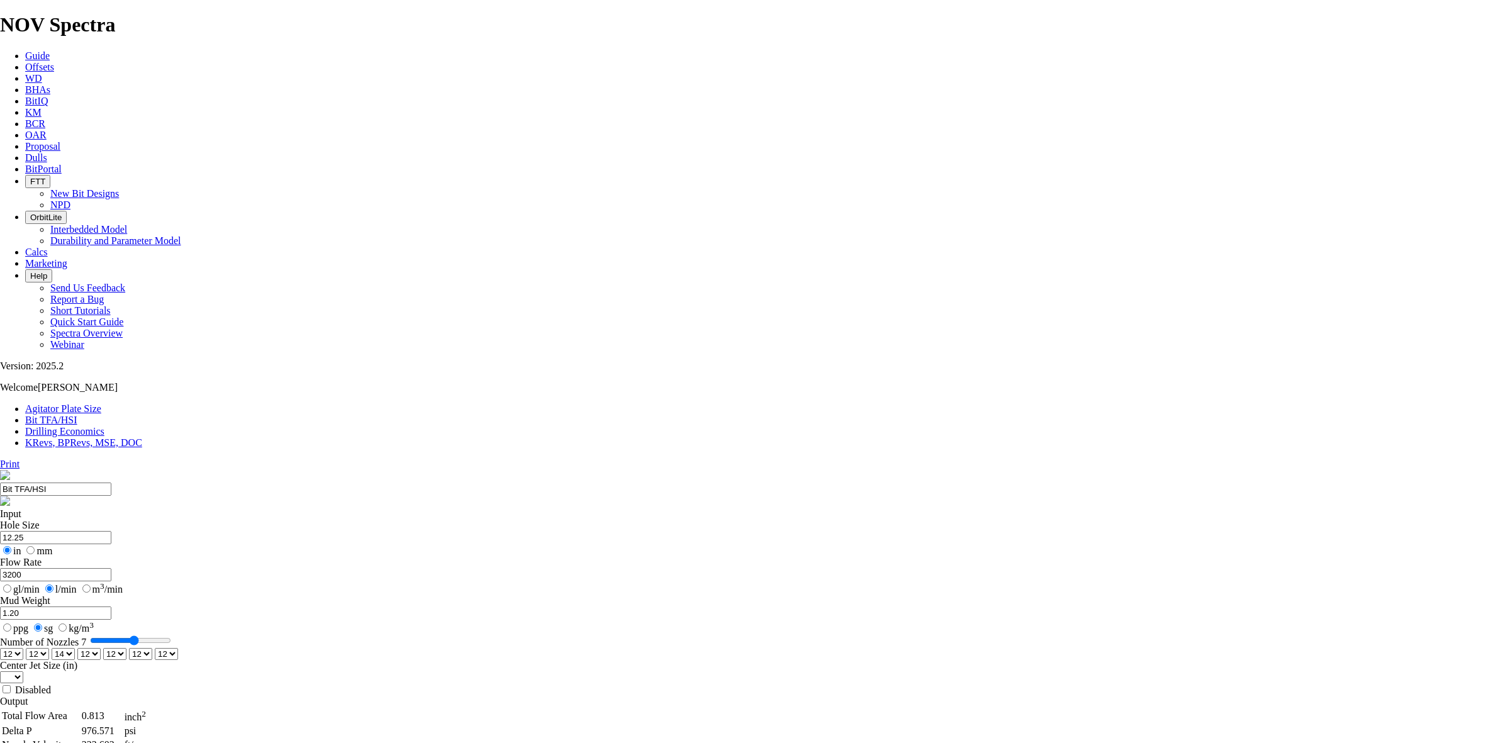
select select "number:14"
click at [101, 648] on select "0 1 2 3 4 5 6 7 8 9 10 11 12 13 14 15 16 17 18 19 20 21 22 23 24 25 26 27 28 29…" at bounding box center [88, 654] width 23 height 12
click at [126, 648] on select "0 1 2 3 4 5 6 7 8 9 10 11 12 13 14 15 16 17 18 19 20 21 22 23 24 25 26 27 28 29…" at bounding box center [114, 654] width 23 height 12
select select "number:14"
click at [126, 648] on select "0 1 2 3 4 5 6 7 8 9 10 11 12 13 14 15 16 17 18 19 20 21 22 23 24 25 26 27 28 29…" at bounding box center [114, 654] width 23 height 12
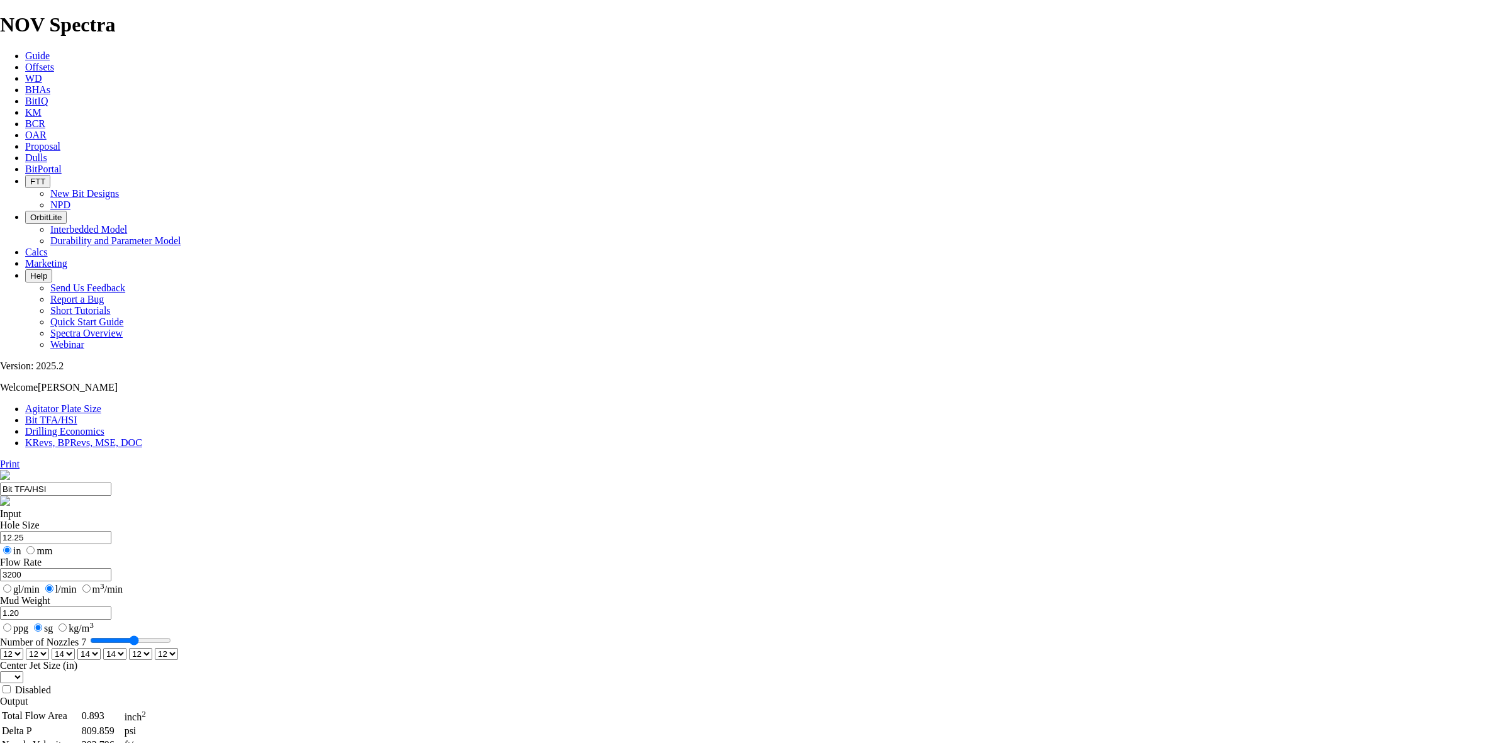
click at [152, 648] on select "0 1 2 3 4 5 6 7 8 9 10 11 12 13 14 15 16 17 18 19 20 21 22 23 24 25 26 27 28 29…" at bounding box center [140, 654] width 23 height 12
select select "number:16"
click at [152, 648] on select "0 1 2 3 4 5 6 7 8 9 10 11 12 13 14 15 16 17 18 19 20 21 22 23 24 25 26 27 28 29…" at bounding box center [140, 654] width 23 height 12
click at [178, 648] on select "0 1 2 3 4 5 6 7 8 9 10 11 12 13 14 15 16 17 18 19 20 21 22 23 24 25 26 27 28 29…" at bounding box center [166, 654] width 23 height 12
select select "number:16"
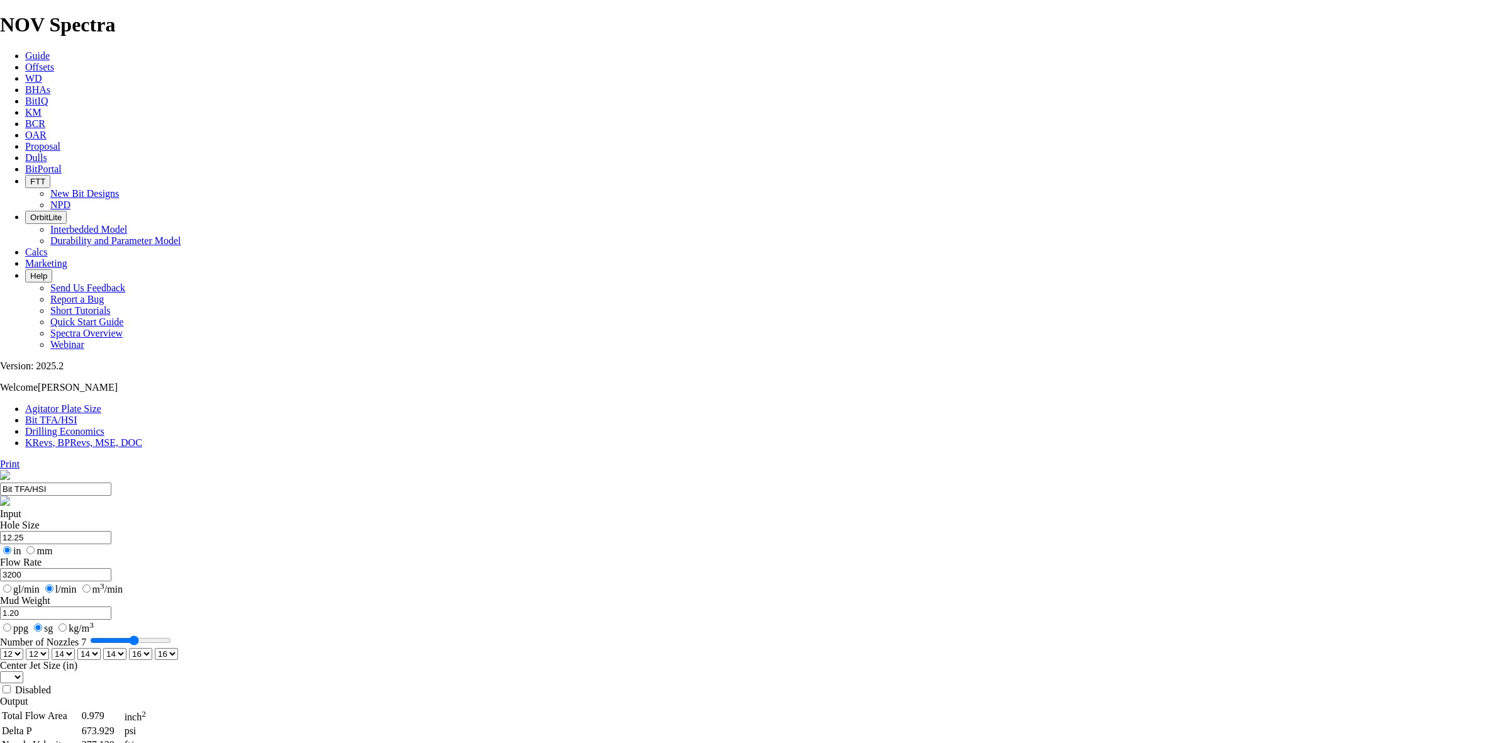
click at [178, 648] on select "0 1 2 3 4 5 6 7 8 9 10 11 12 13 14 15 16 17 18 19 20 21 22 23 24 25 26 27 28 29…" at bounding box center [166, 654] width 23 height 12
click at [49, 648] on select "0 1 2 3 4 5 6 7 8 9 10 11 12 13 14 15 16 17 18 19 20 21 22 23 24 25 26 27 28 29…" at bounding box center [37, 654] width 23 height 12
select select "number:14"
click at [49, 648] on select "0 1 2 3 4 5 6 7 8 9 10 11 12 13 14 15 16 17 18 19 20 21 22 23 24 25 26 27 28 29…" at bounding box center [37, 654] width 23 height 12
click at [23, 648] on select "0 1 2 3 4 5 6 7 8 9 10 11 12 13 14 15 16 17 18 19 20 21 22 23 24 25 26 27 28 29…" at bounding box center [11, 654] width 23 height 12
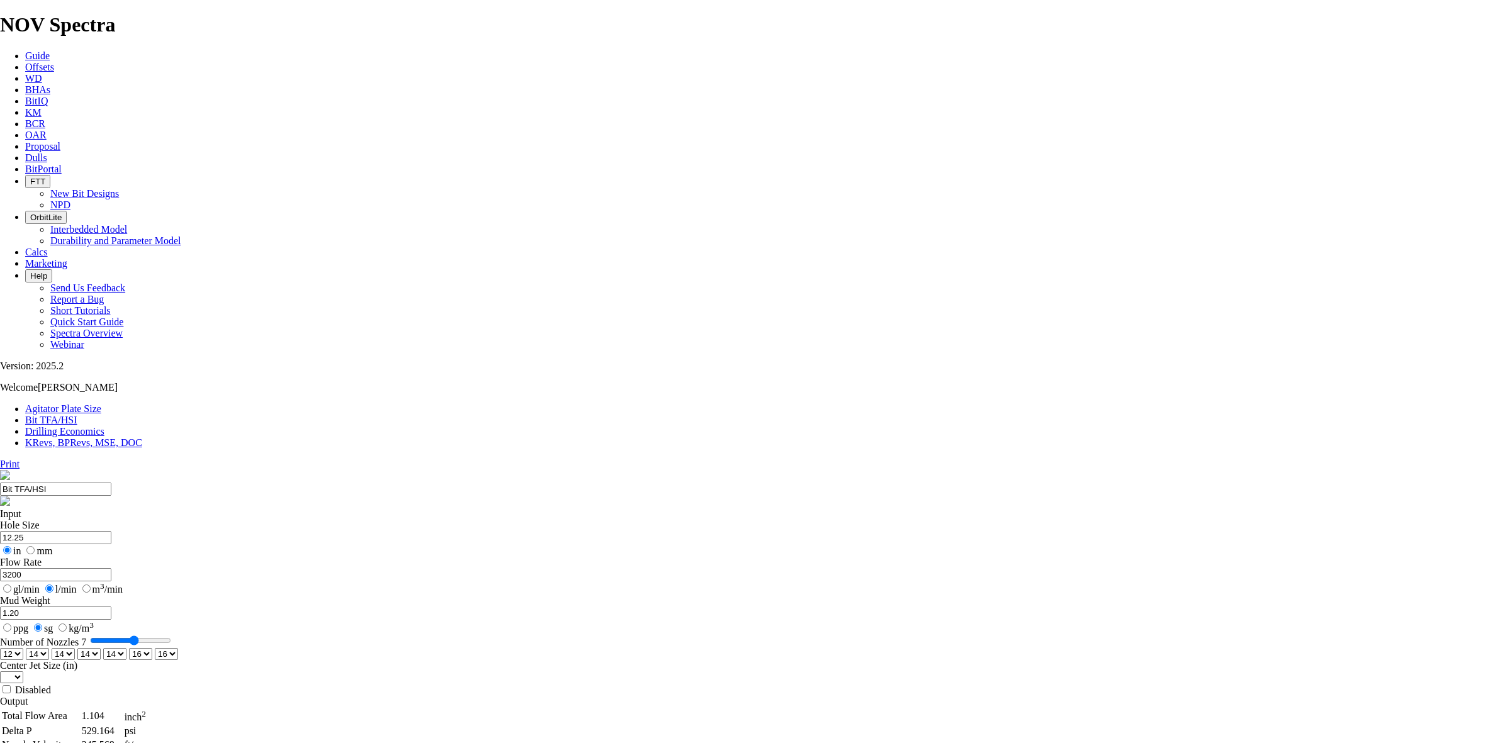
select select "number:14"
click at [23, 648] on select "0 1 2 3 4 5 6 7 8 9 10 11 12 13 14 15 16 17 18 19 20 21 22 23 24 25 26 27 28 29…" at bounding box center [11, 654] width 23 height 12
select select "number:14"
click at [178, 648] on select "0 1 2 3 4 5 6 7 8 9 10 11 12 13 14 15 16 17 18 19 20 21 22 23 24 25 26 27 28 29…" at bounding box center [166, 654] width 23 height 12
select select "number:16"
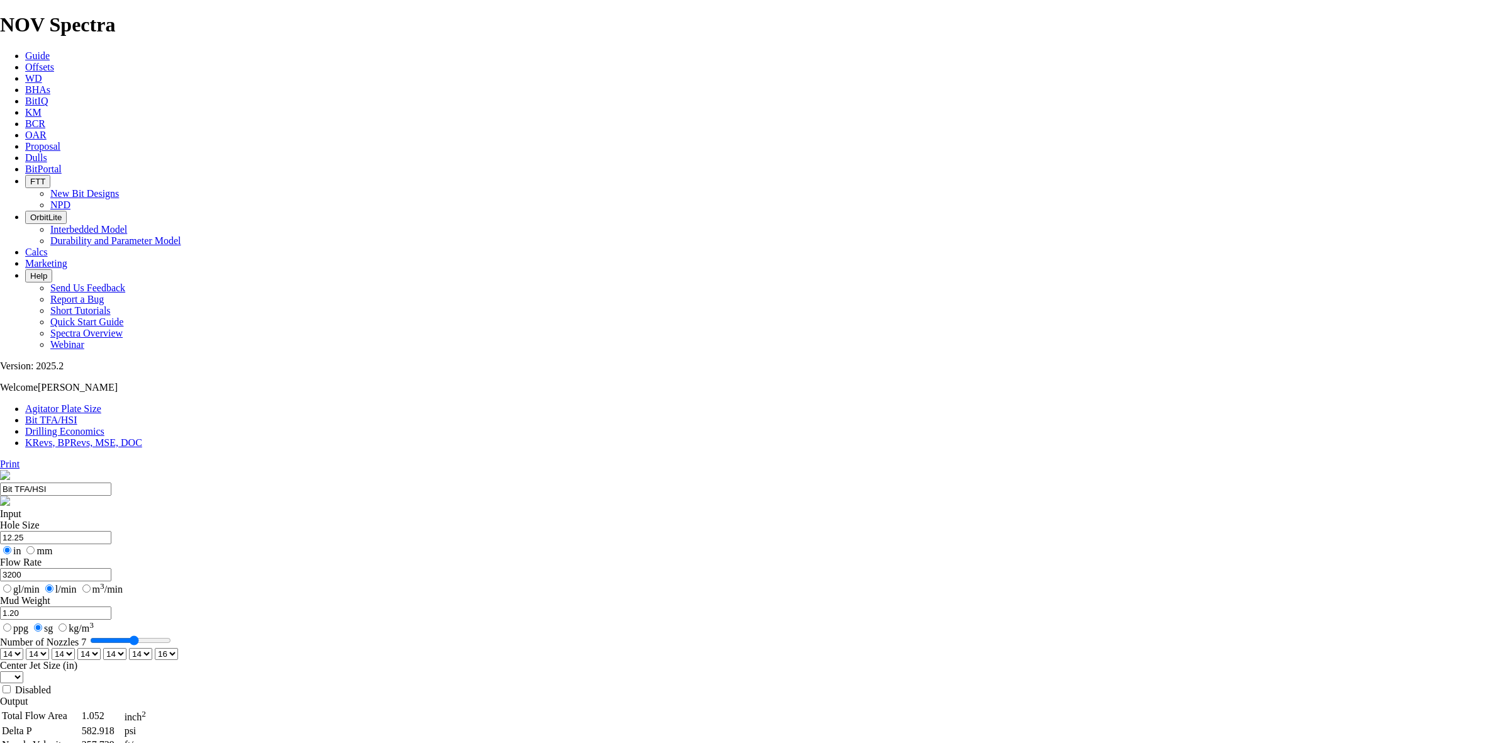
click at [178, 648] on select "0 1 2 3 4 5 6 7 8 9 10 11 12 13 14 15 16 17 18 19 20 21 22 23 24 25 26 27 28 29…" at bounding box center [166, 654] width 23 height 12
click at [23, 648] on select "0 1 2 3 4 5 6 7 8 9 10 11 12 13 14 15 16 17 18 19 20 21 22 23 24 25 26 27 28 29…" at bounding box center [11, 654] width 23 height 12
select select "number:12"
click at [23, 648] on select "0 1 2 3 4 5 6 7 8 9 10 11 12 13 14 15 16 17 18 19 20 21 22 23 24 25 26 27 28 29…" at bounding box center [11, 654] width 23 height 12
select select "number:12"
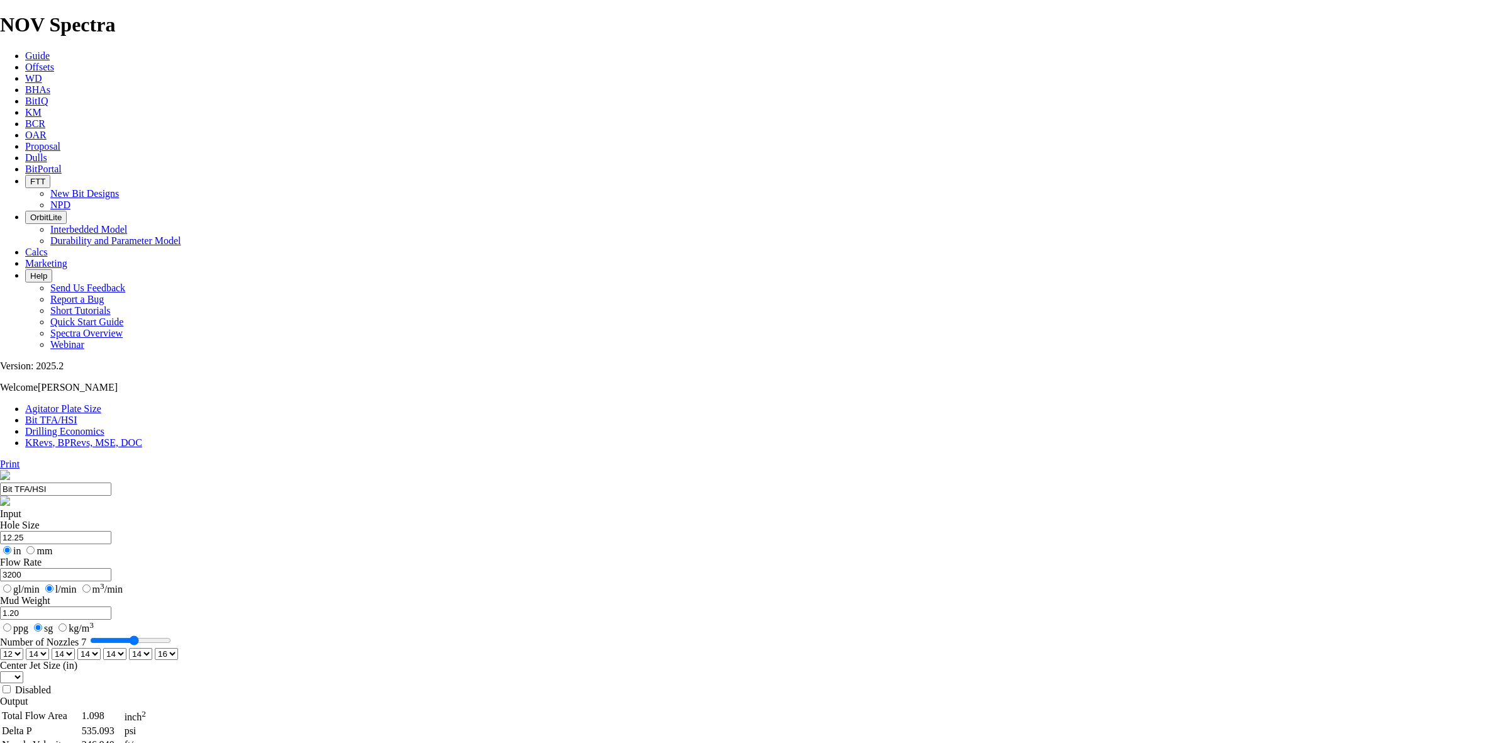
select select "number:12"
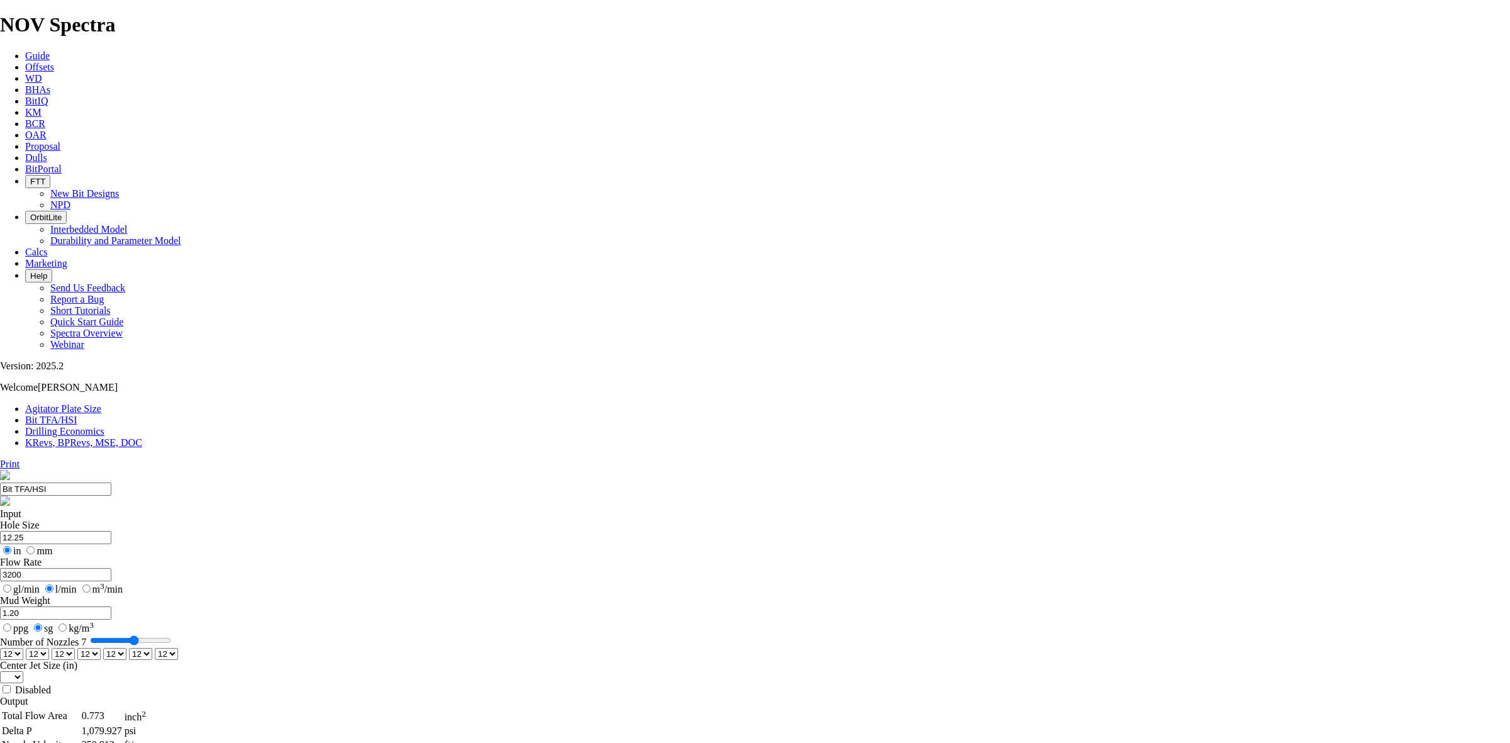
click at [23, 648] on select "0 1 2 3 4 5 6 7 8 9 10 11 12 13 14 15 16 17 18 19 20 21 22 23 24 25 26 27 28 29…" at bounding box center [11, 654] width 23 height 12
click at [75, 648] on select "0 1 2 3 4 5 6 7 8 9 10 11 12 13 14 15 16 17 18 19 20 21 22 23 24 25 26 27 28 29…" at bounding box center [63, 654] width 23 height 12
select select "number:14"
click at [75, 648] on select "0 1 2 3 4 5 6 7 8 9 10 11 12 13 14 15 16 17 18 19 20 21 22 23 24 25 26 27 28 29…" at bounding box center [63, 654] width 23 height 12
click at [101, 648] on select "0 1 2 3 4 5 6 7 8 9 10 11 12 13 14 15 16 17 18 19 20 21 22 23 24 25 26 27 28 29…" at bounding box center [88, 654] width 23 height 12
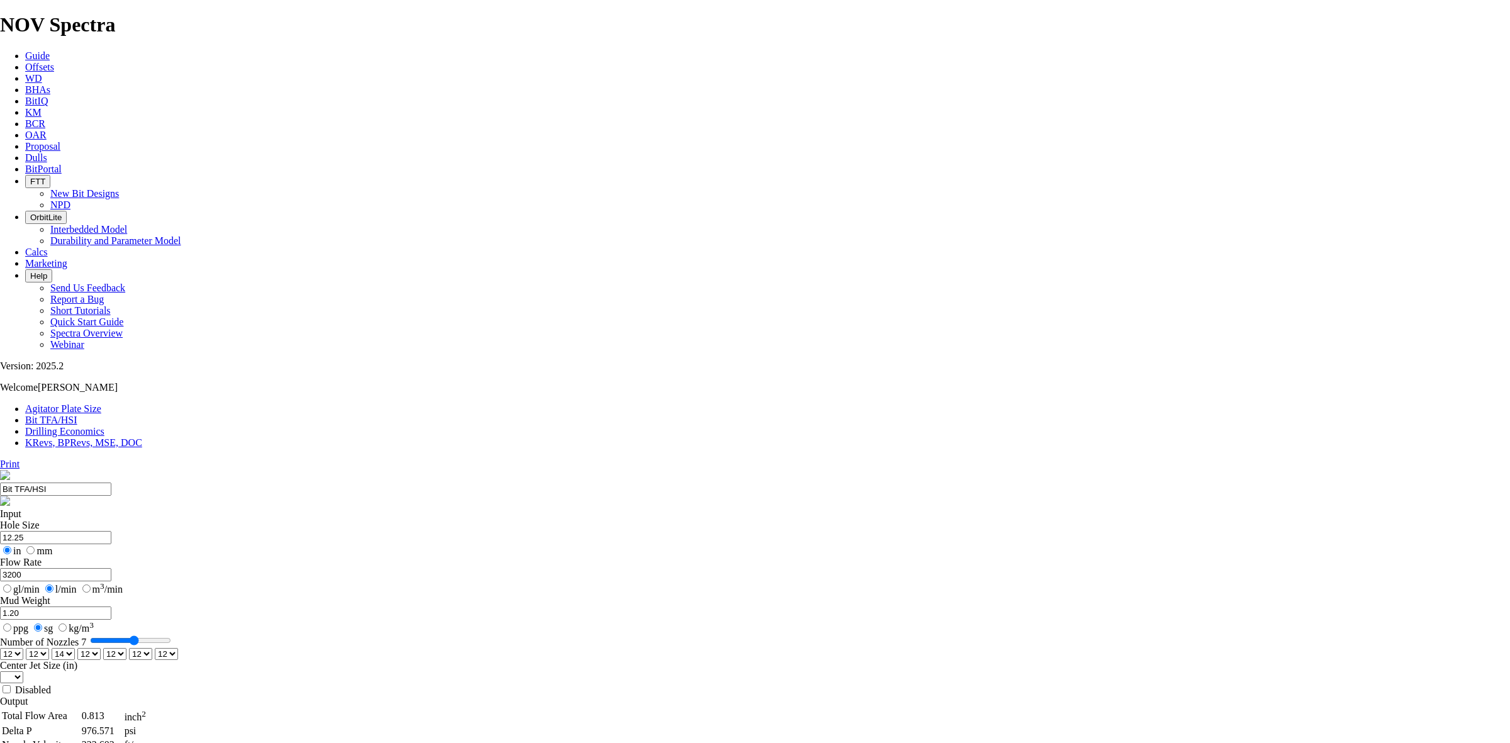
select select "number:14"
click at [101, 648] on select "0 1 2 3 4 5 6 7 8 9 10 11 12 13 14 15 16 17 18 19 20 21 22 23 24 25 26 27 28 29…" at bounding box center [88, 654] width 23 height 12
click at [126, 648] on select "0 1 2 3 4 5 6 7 8 9 10 11 12 13 14 15 16 17 18 19 20 21 22 23 24 25 26 27 28 29…" at bounding box center [114, 654] width 23 height 12
select select "number:14"
click at [126, 648] on select "0 1 2 3 4 5 6 7 8 9 10 11 12 13 14 15 16 17 18 19 20 21 22 23 24 25 26 27 28 29…" at bounding box center [114, 654] width 23 height 12
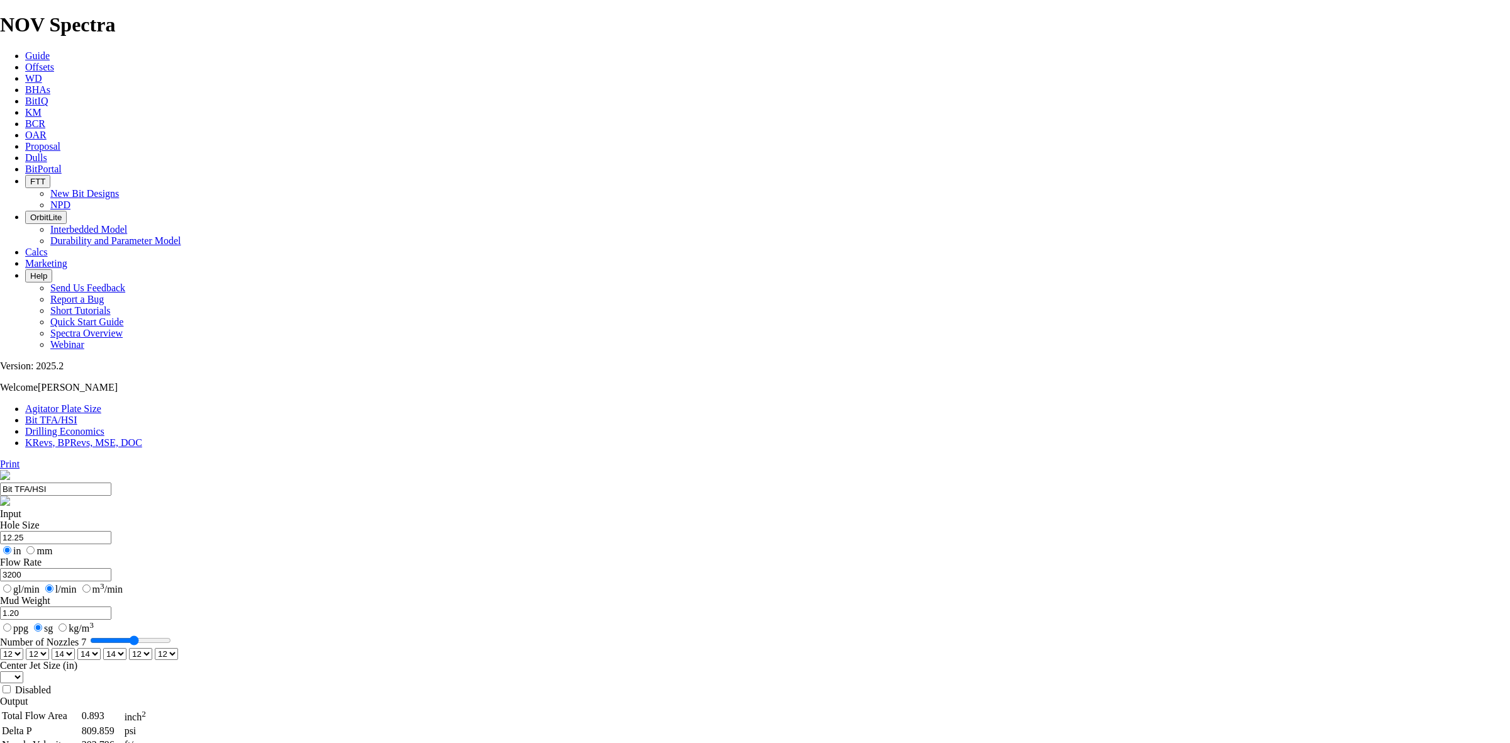
click at [152, 648] on select "0 1 2 3 4 5 6 7 8 9 10 11 12 13 14 15 16 17 18 19 20 21 22 23 24 25 26 27 28 29…" at bounding box center [140, 654] width 23 height 12
select select "number:16"
click at [152, 648] on select "0 1 2 3 4 5 6 7 8 9 10 11 12 13 14 15 16 17 18 19 20 21 22 23 24 25 26 27 28 29…" at bounding box center [140, 654] width 23 height 12
click at [178, 648] on select "0 1 2 3 4 5 6 7 8 9 10 11 12 13 14 15 16 17 18 19 20 21 22 23 24 25 26 27 28 29…" at bounding box center [166, 654] width 23 height 12
select select "number:16"
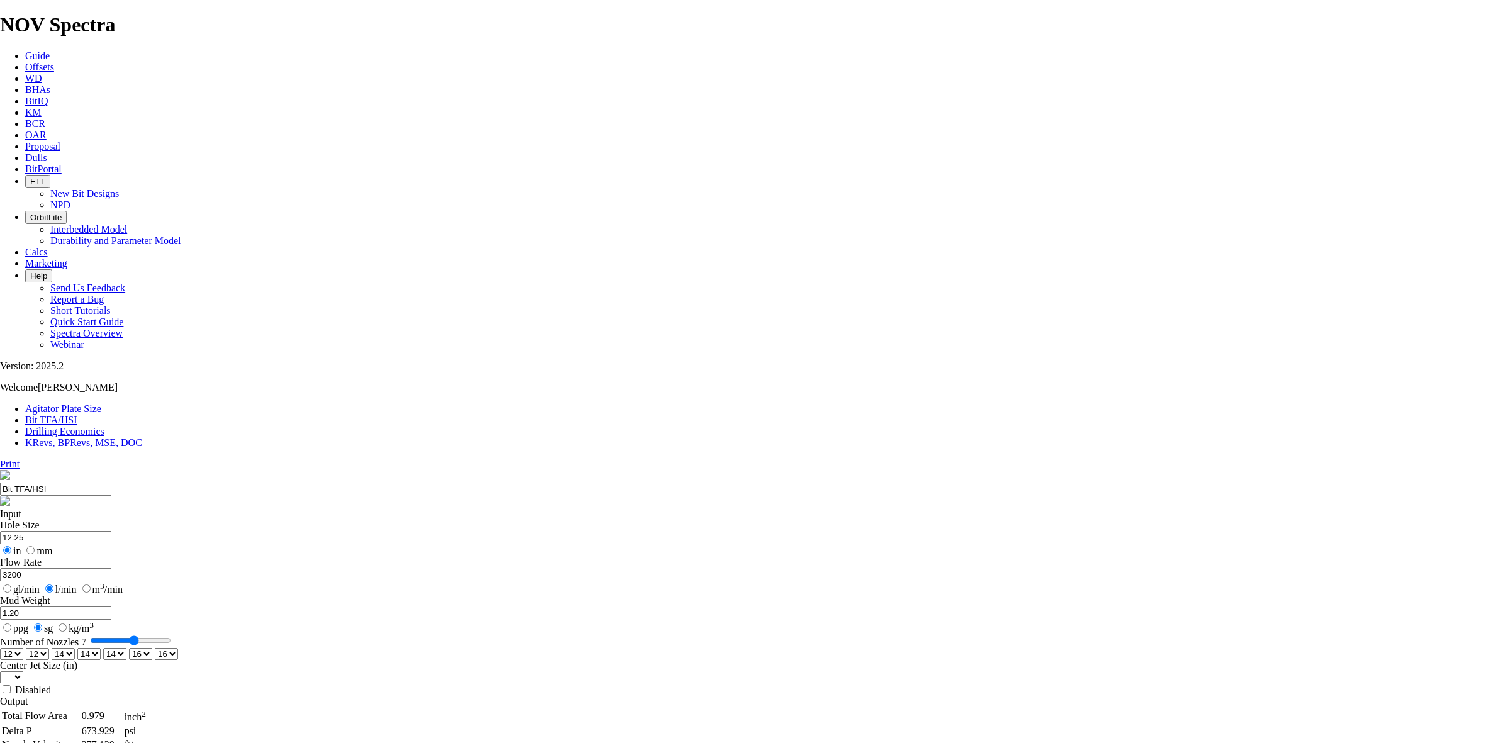
click at [178, 648] on select "0 1 2 3 4 5 6 7 8 9 10 11 12 13 14 15 16 17 18 19 20 21 22 23 24 25 26 27 28 29…" at bounding box center [166, 654] width 23 height 12
click at [49, 648] on select "0 1 2 3 4 5 6 7 8 9 10 11 12 13 14 15 16 17 18 19 20 21 22 23 24 25 26 27 28 29…" at bounding box center [37, 654] width 23 height 12
select select "number:14"
click at [49, 648] on select "0 1 2 3 4 5 6 7 8 9 10 11 12 13 14 15 16 17 18 19 20 21 22 23 24 25 26 27 28 29…" at bounding box center [37, 654] width 23 height 12
click at [23, 648] on select "0 1 2 3 4 5 6 7 8 9 10 11 12 13 14 15 16 17 18 19 20 21 22 23 24 25 26 27 28 29…" at bounding box center [11, 654] width 23 height 12
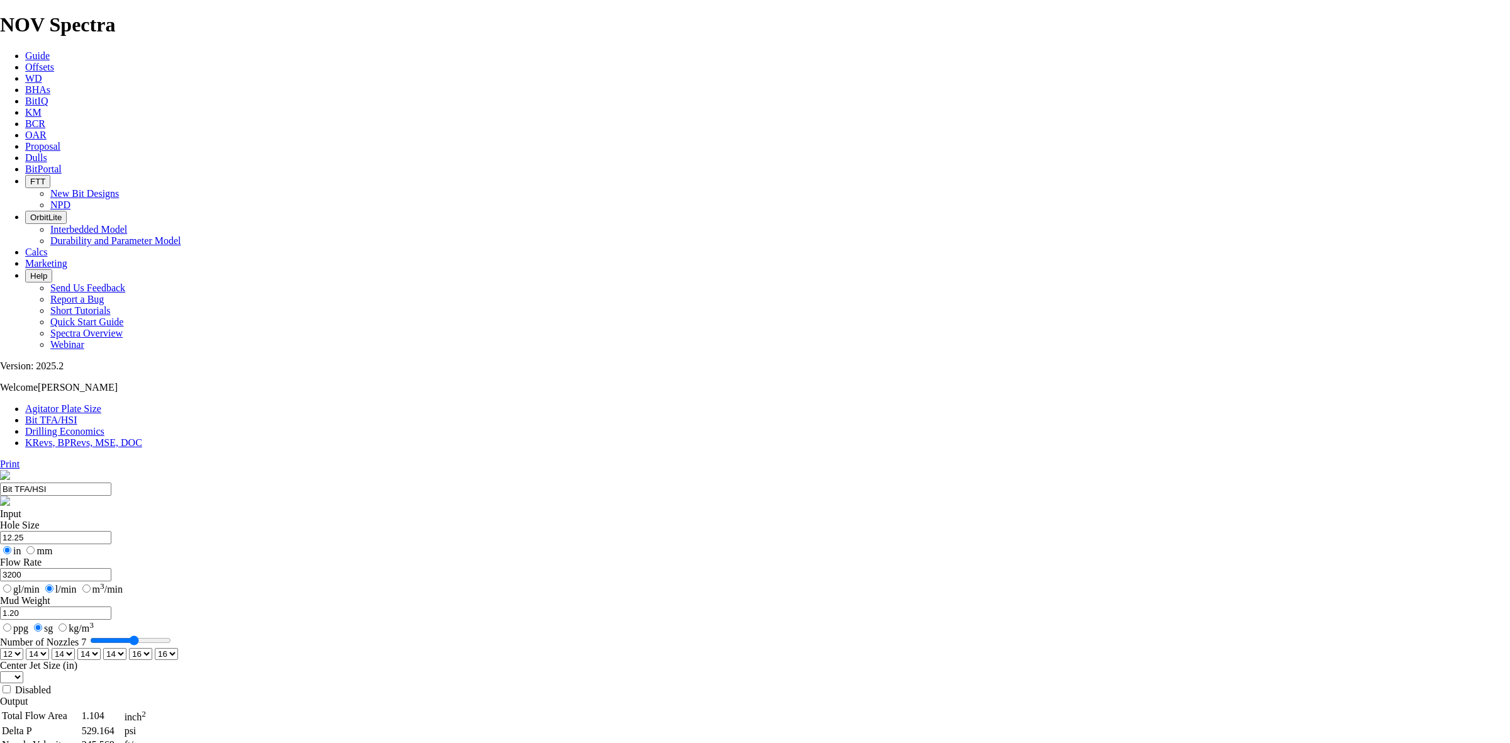
select select "number:14"
click at [23, 648] on select "0 1 2 3 4 5 6 7 8 9 10 11 12 13 14 15 16 17 18 19 20 21 22 23 24 25 26 27 28 29…" at bounding box center [11, 654] width 23 height 12
select select "number:14"
